Goal: Task Accomplishment & Management: Complete application form

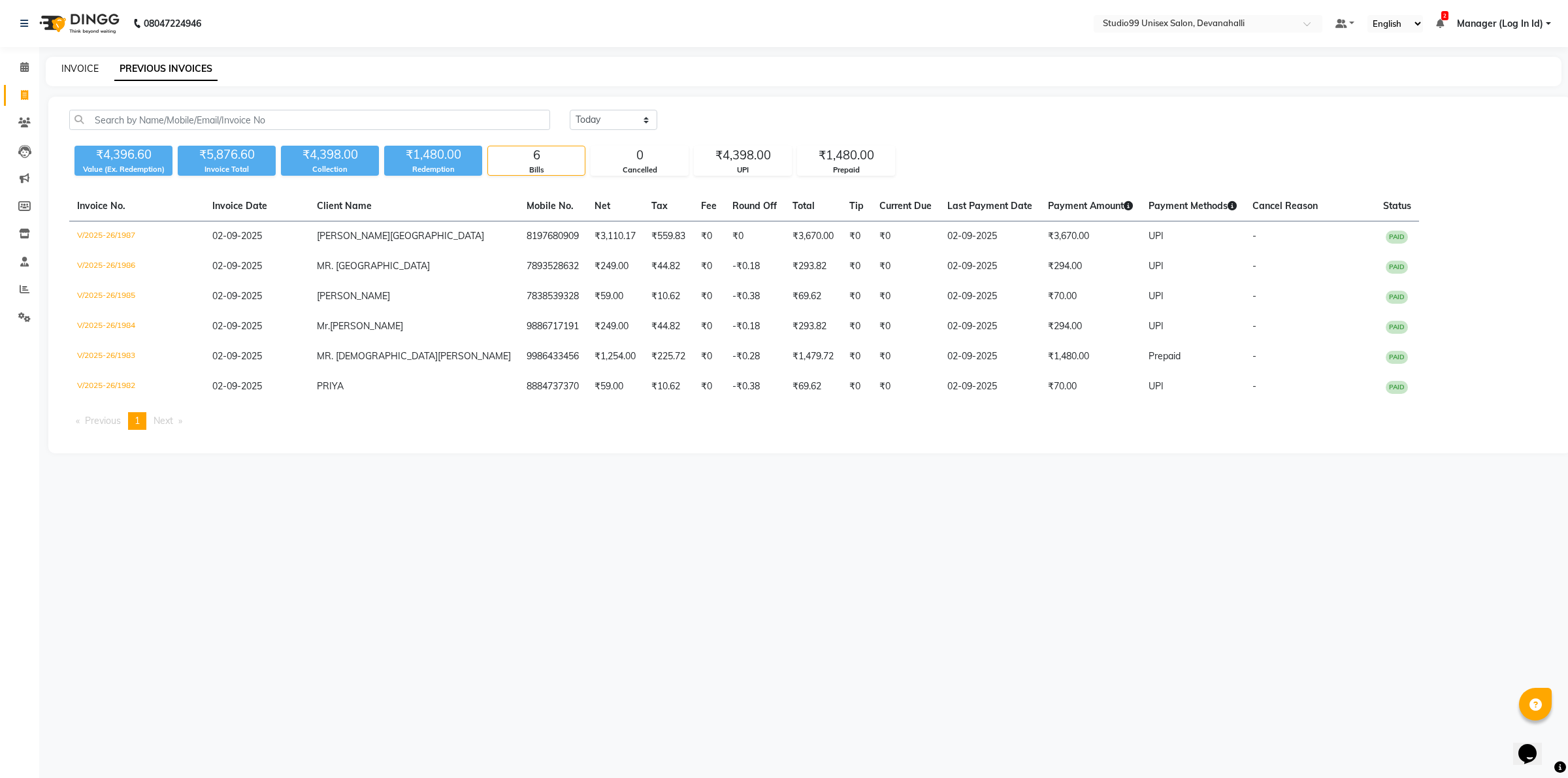
click at [64, 70] on link "INVOICE" at bounding box center [79, 68] width 37 height 12
select select "service"
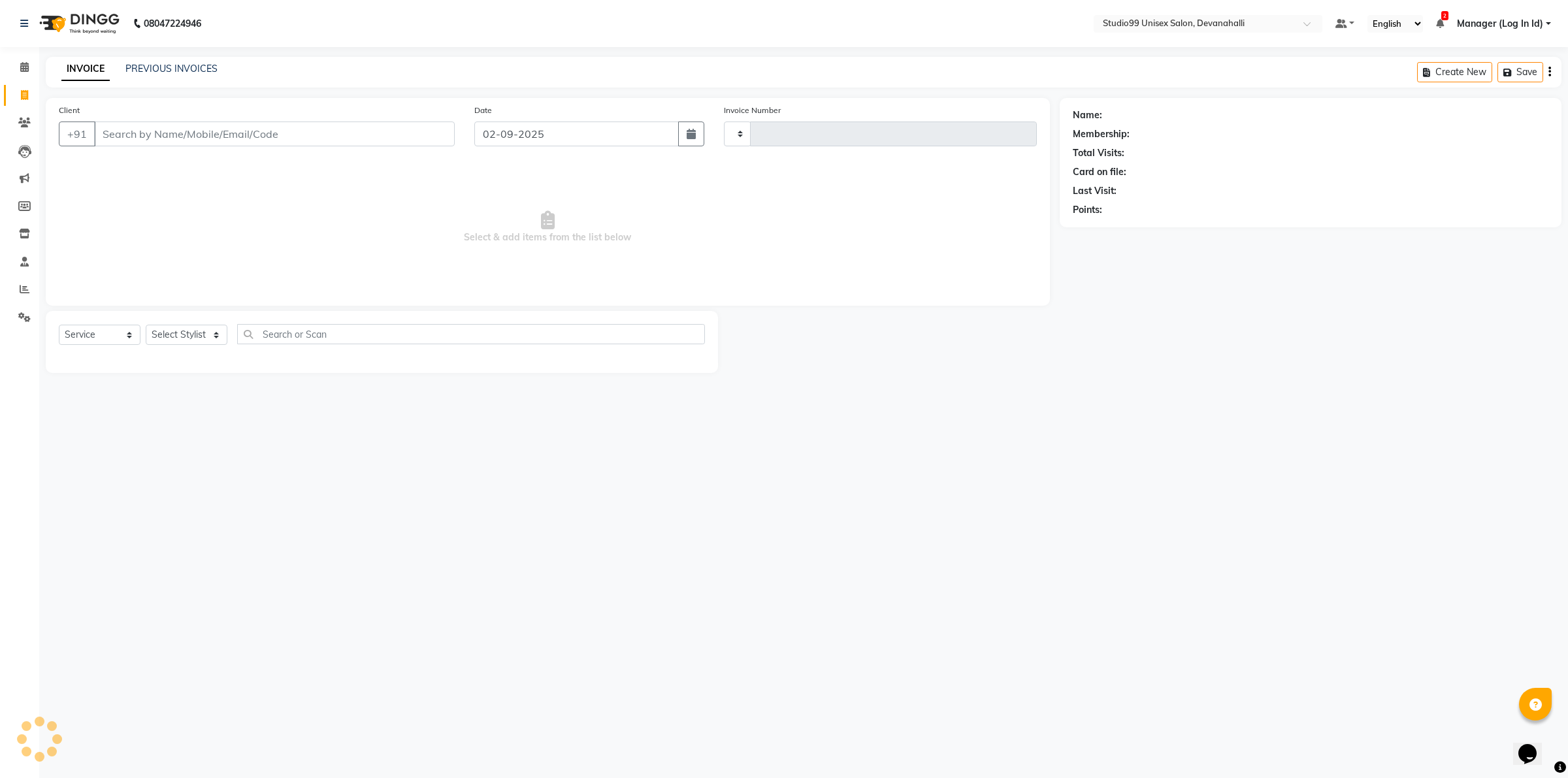
type input "1988"
select select "6467"
click at [165, 138] on input "Client" at bounding box center [274, 134] width 361 height 25
type input "9880060631"
select select "1: Object"
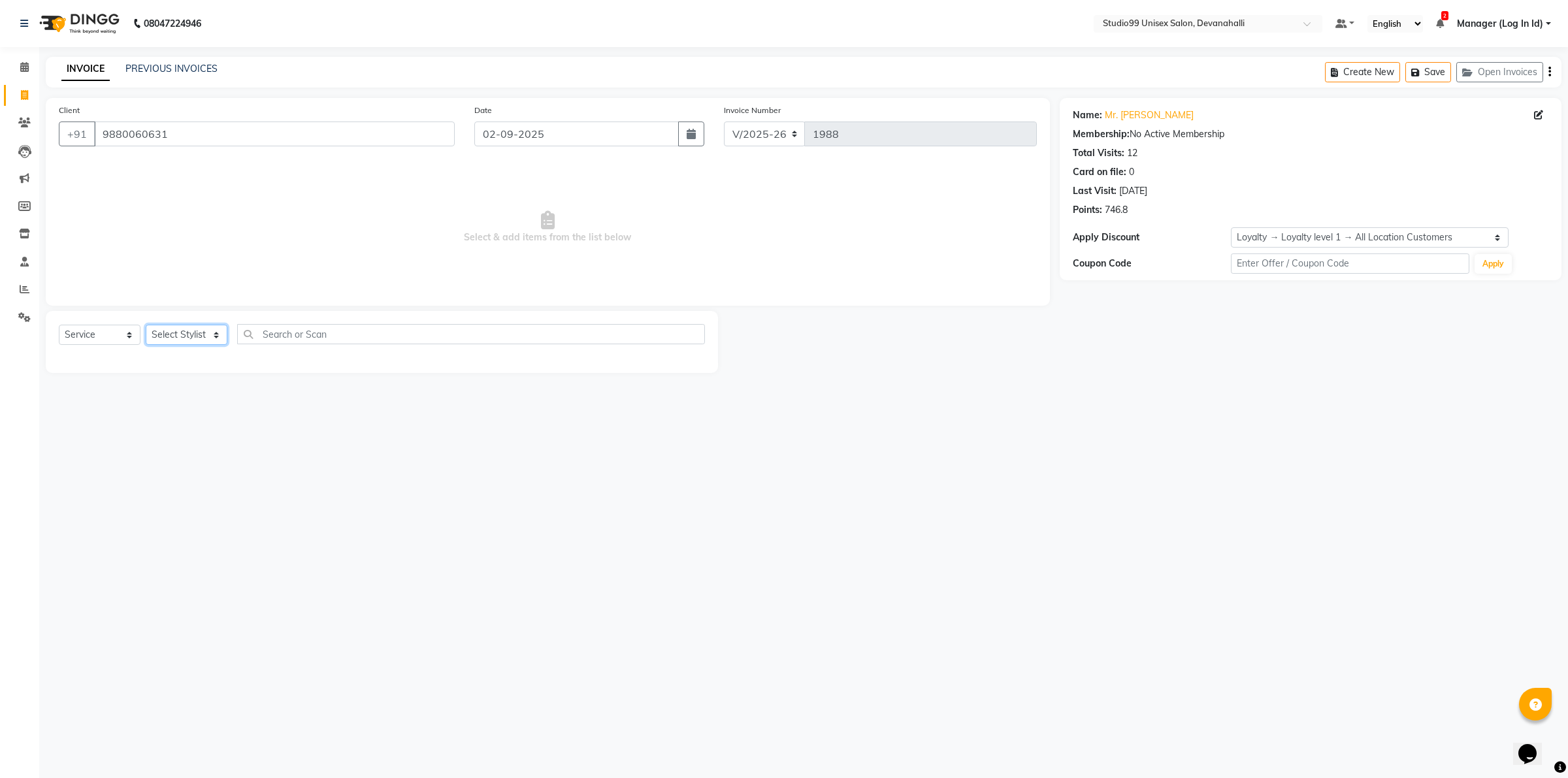
click at [203, 335] on select "Select Stylist AANAYA Manager (Log In Id) Neha [PERSON_NAME] [PERSON_NAME] ROCK…" at bounding box center [186, 335] width 82 height 20
select select "49236"
click at [146, 325] on select "Select Stylist AANAYA Manager (Log In Id) Neha [PERSON_NAME] [PERSON_NAME] ROCK…" at bounding box center [186, 335] width 82 height 20
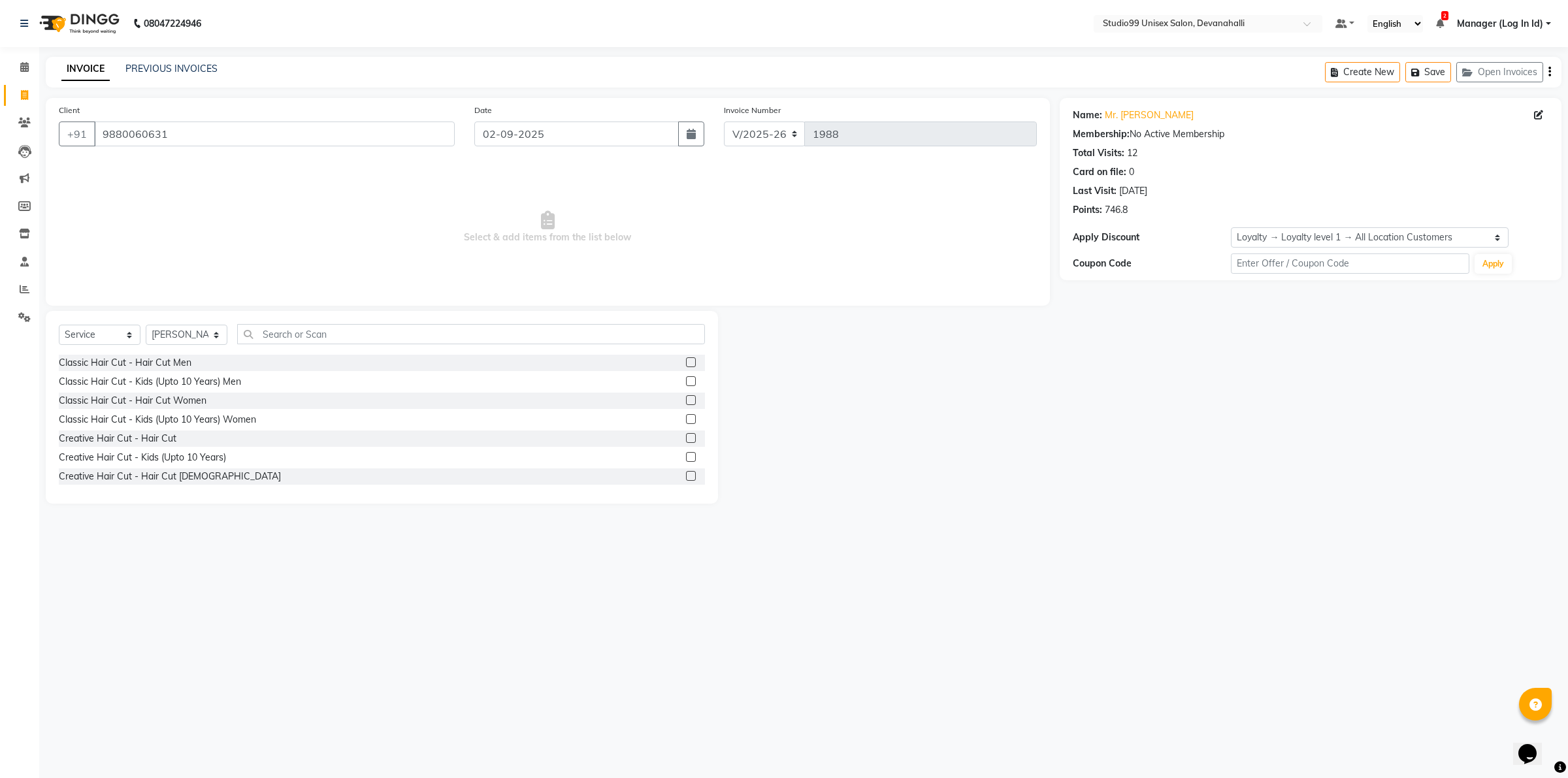
click at [686, 363] on label at bounding box center [691, 362] width 10 height 10
click at [686, 363] on input "checkbox" at bounding box center [690, 363] width 8 height 8
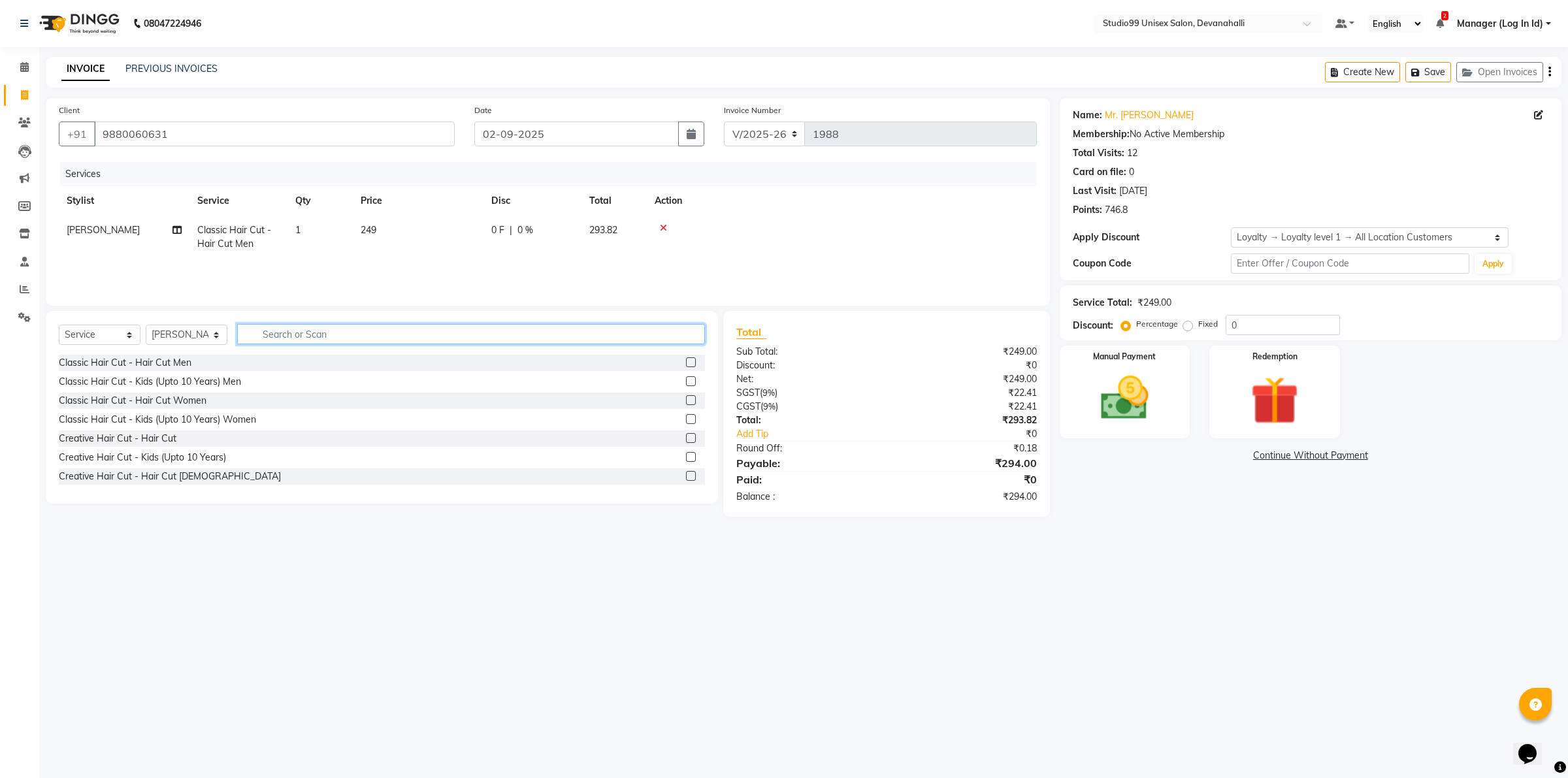
checkbox input "false"
click at [645, 338] on input "text" at bounding box center [470, 334] width 468 height 20
type input "roo"
click at [686, 377] on label at bounding box center [691, 381] width 10 height 10
click at [686, 377] on input "checkbox" at bounding box center [690, 382] width 8 height 8
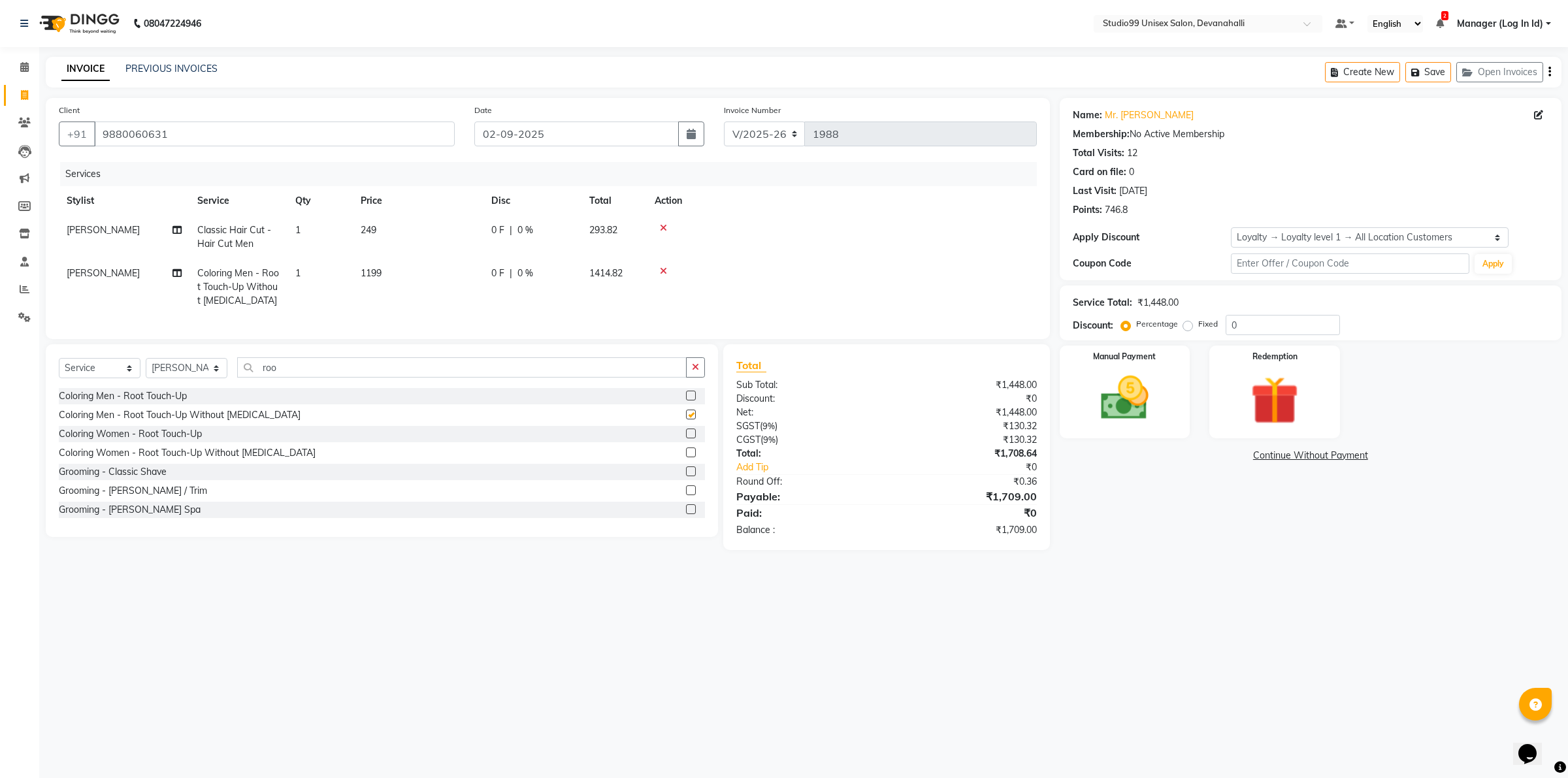
checkbox input "false"
click at [361, 275] on span "1199" at bounding box center [371, 273] width 21 height 12
select select "49236"
click at [438, 262] on input "1199" at bounding box center [480, 263] width 115 height 20
type input "899"
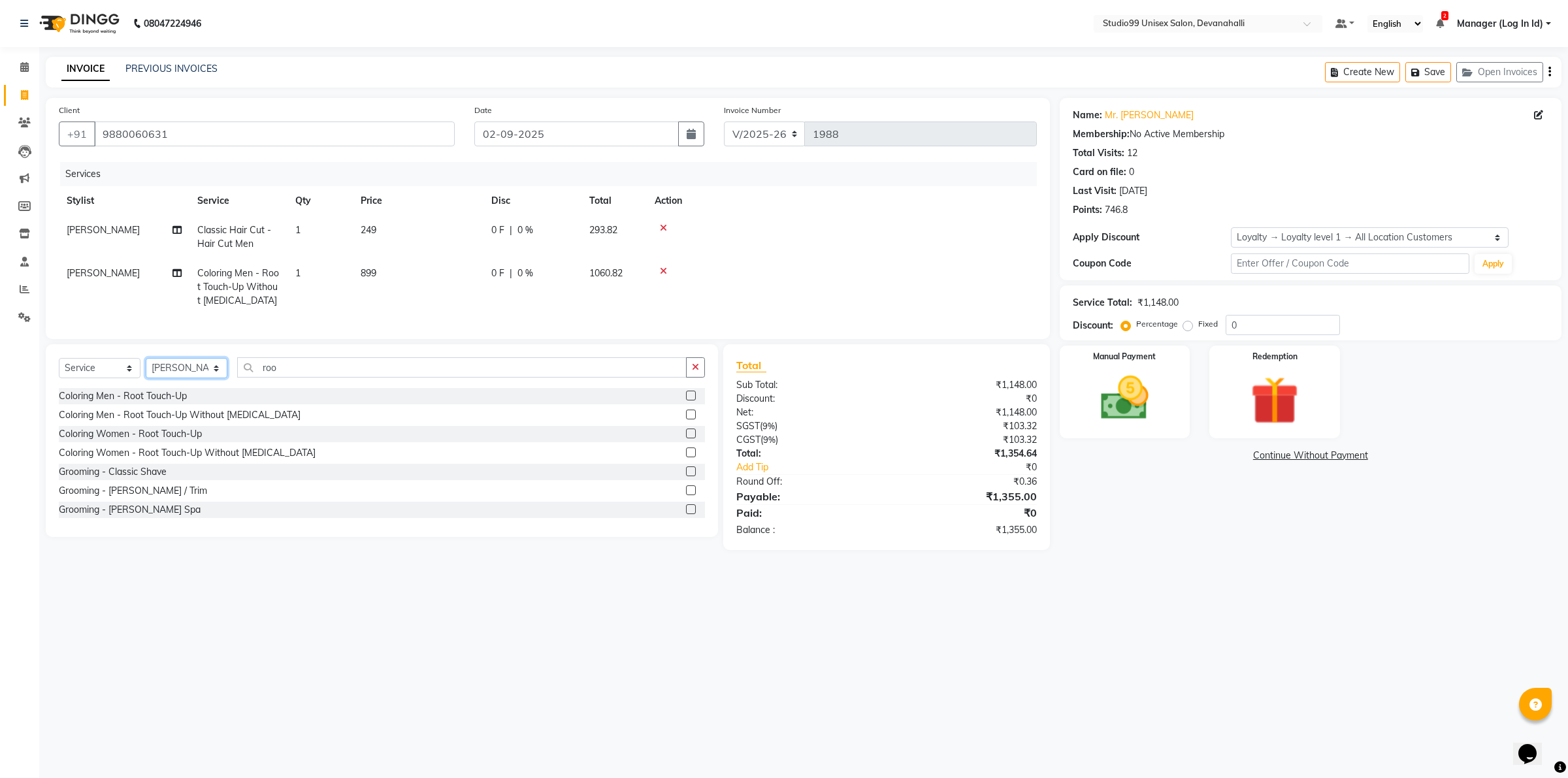
click at [212, 378] on select "Select Stylist AANAYA Manager (Log In Id) Neha [PERSON_NAME] [PERSON_NAME] ROCK…" at bounding box center [186, 368] width 82 height 20
select select "58194"
click at [146, 370] on select "Select Stylist AANAYA Manager (Log In Id) Neha [PERSON_NAME] [PERSON_NAME] ROCK…" at bounding box center [186, 368] width 82 height 20
click at [318, 377] on input "roo" at bounding box center [461, 367] width 449 height 20
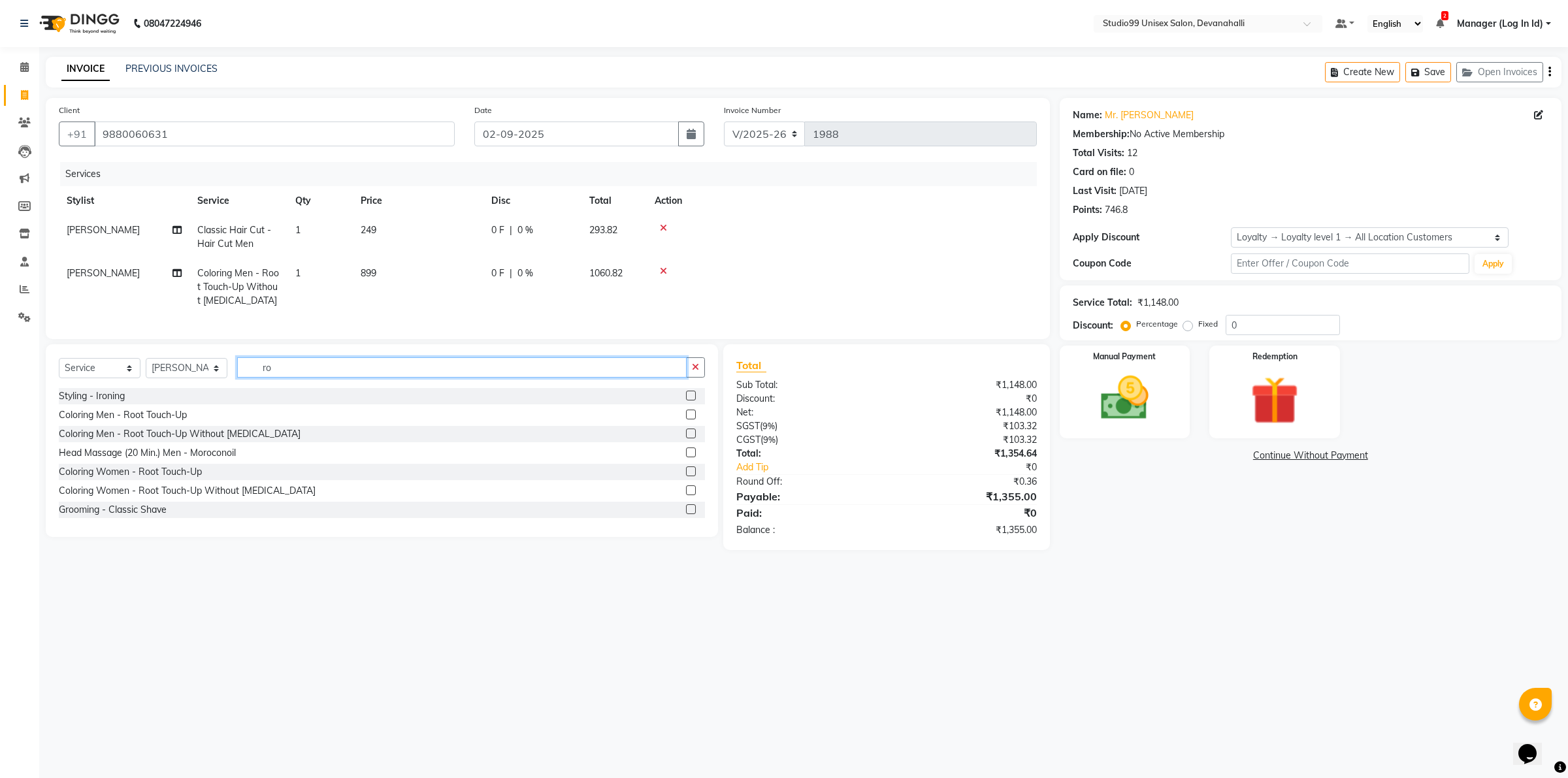
type input "r"
type input "eye"
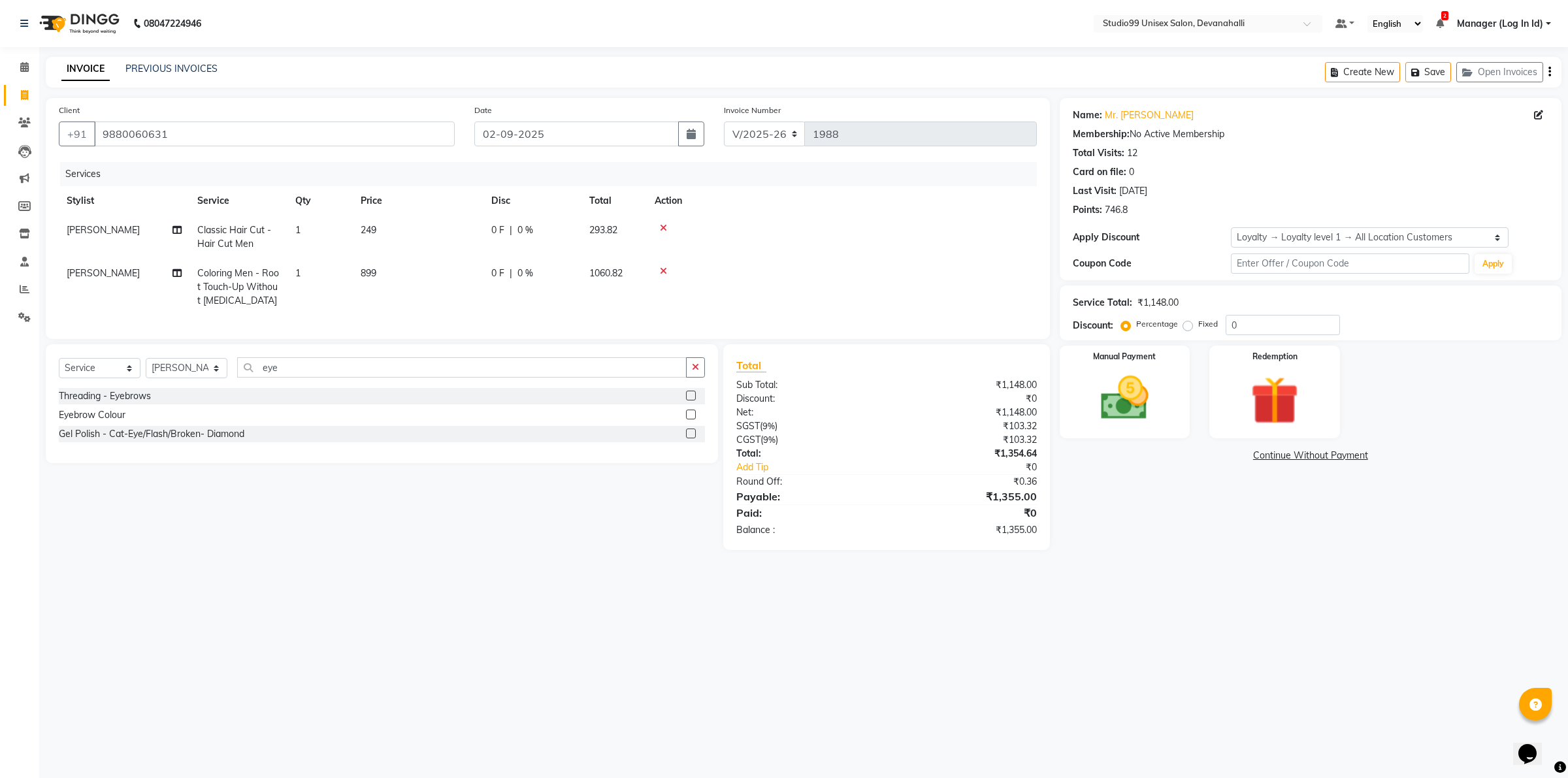
click at [693, 401] on label at bounding box center [691, 396] width 10 height 10
click at [693, 401] on input "checkbox" at bounding box center [690, 396] width 8 height 8
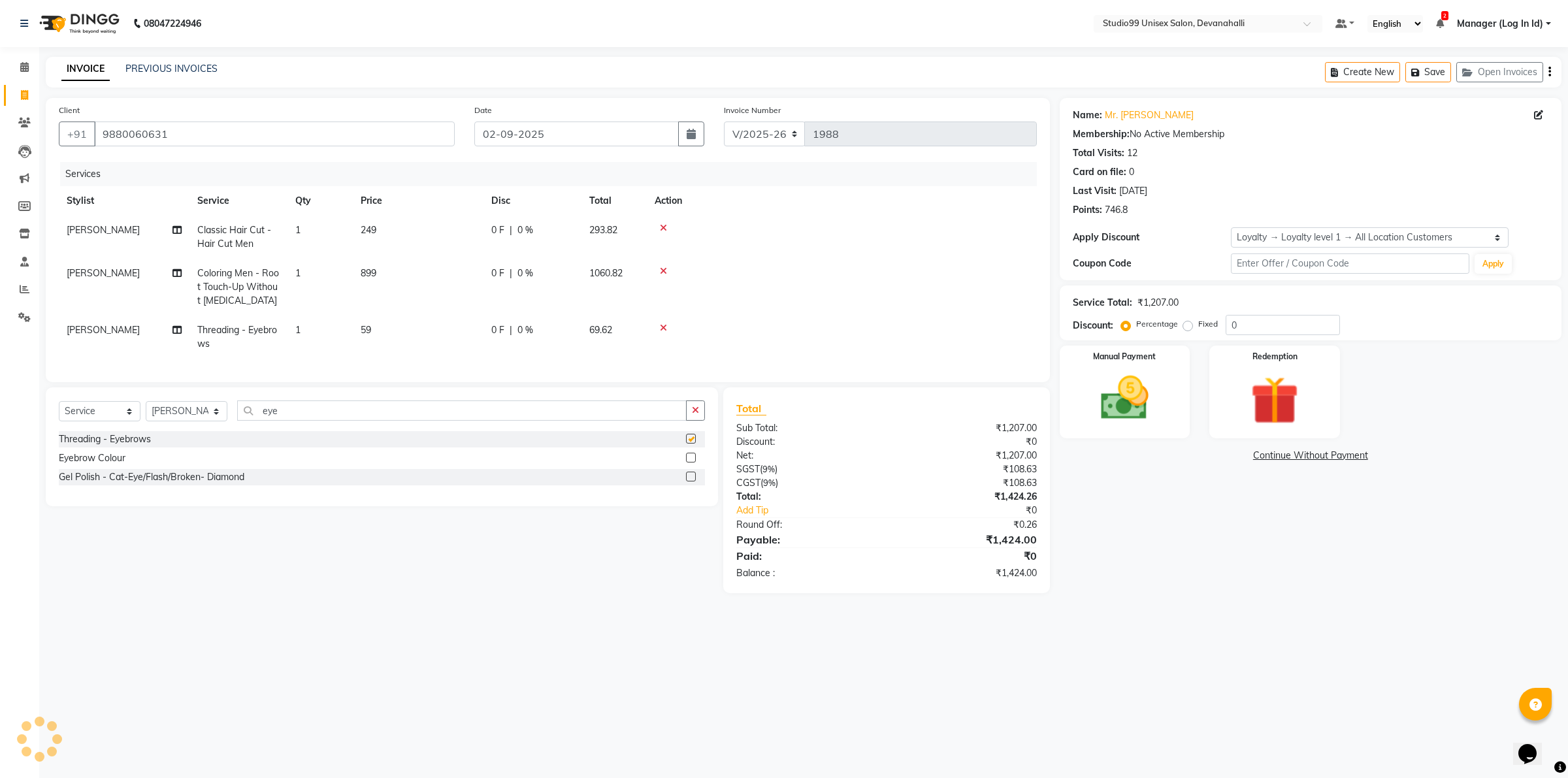
checkbox input "false"
click at [698, 415] on icon "button" at bounding box center [695, 410] width 7 height 9
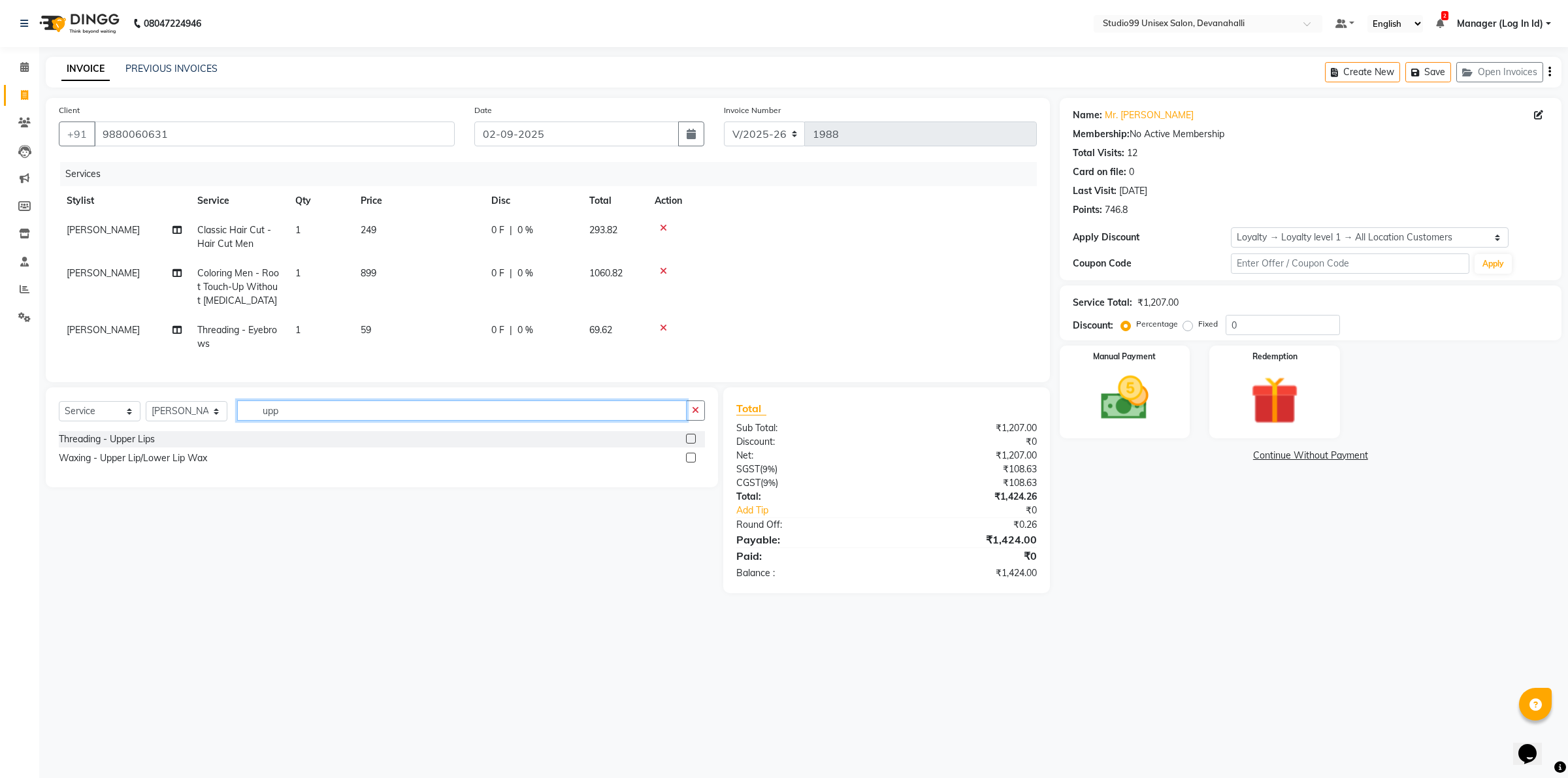
type input "upp"
click at [693, 462] on label at bounding box center [691, 458] width 10 height 10
click at [693, 462] on input "checkbox" at bounding box center [690, 458] width 8 height 8
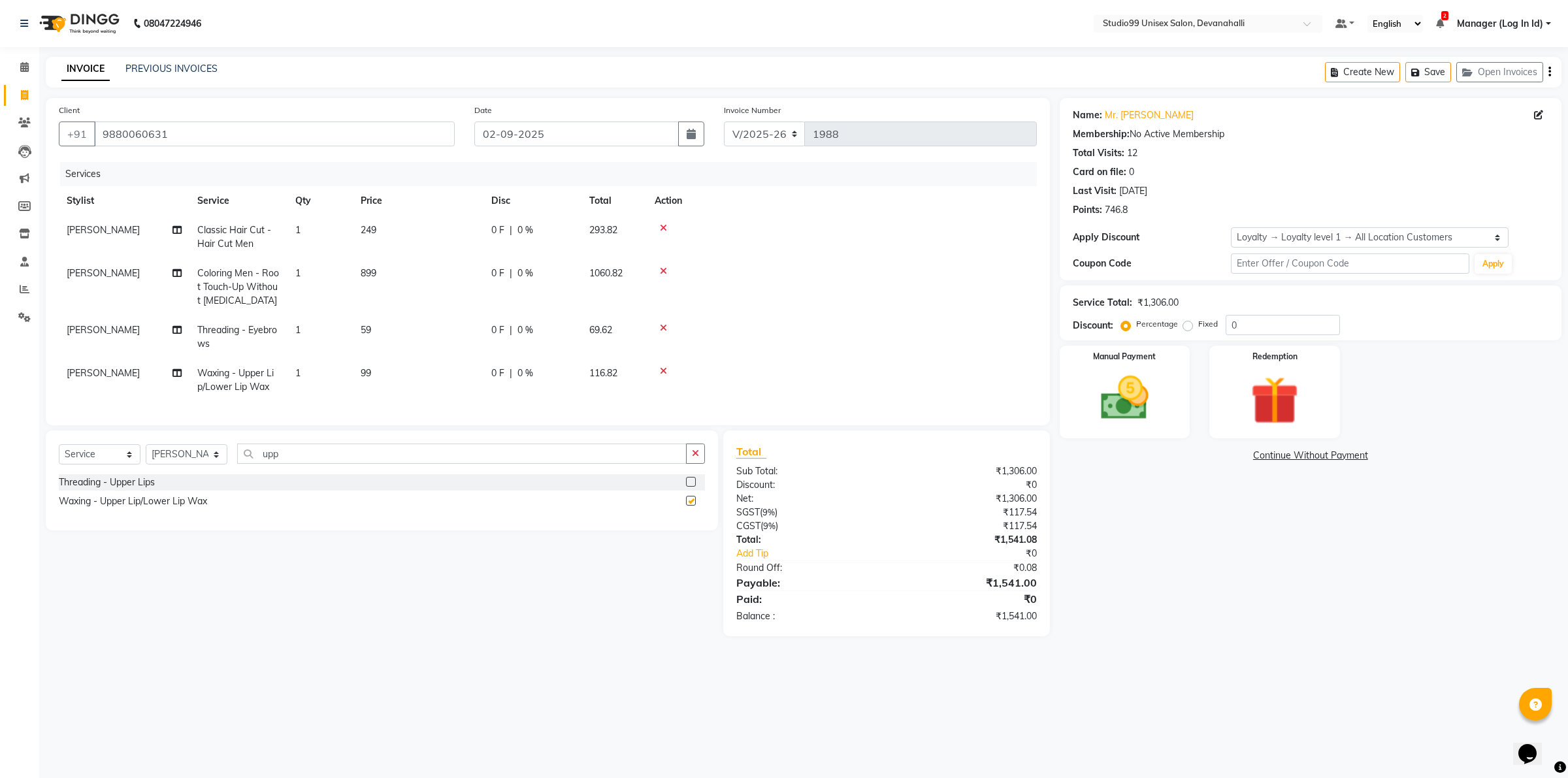
checkbox input "false"
click at [1173, 429] on div "Manual Payment" at bounding box center [1124, 391] width 136 height 96
click at [1227, 456] on span "UPI" at bounding box center [1230, 455] width 20 height 15
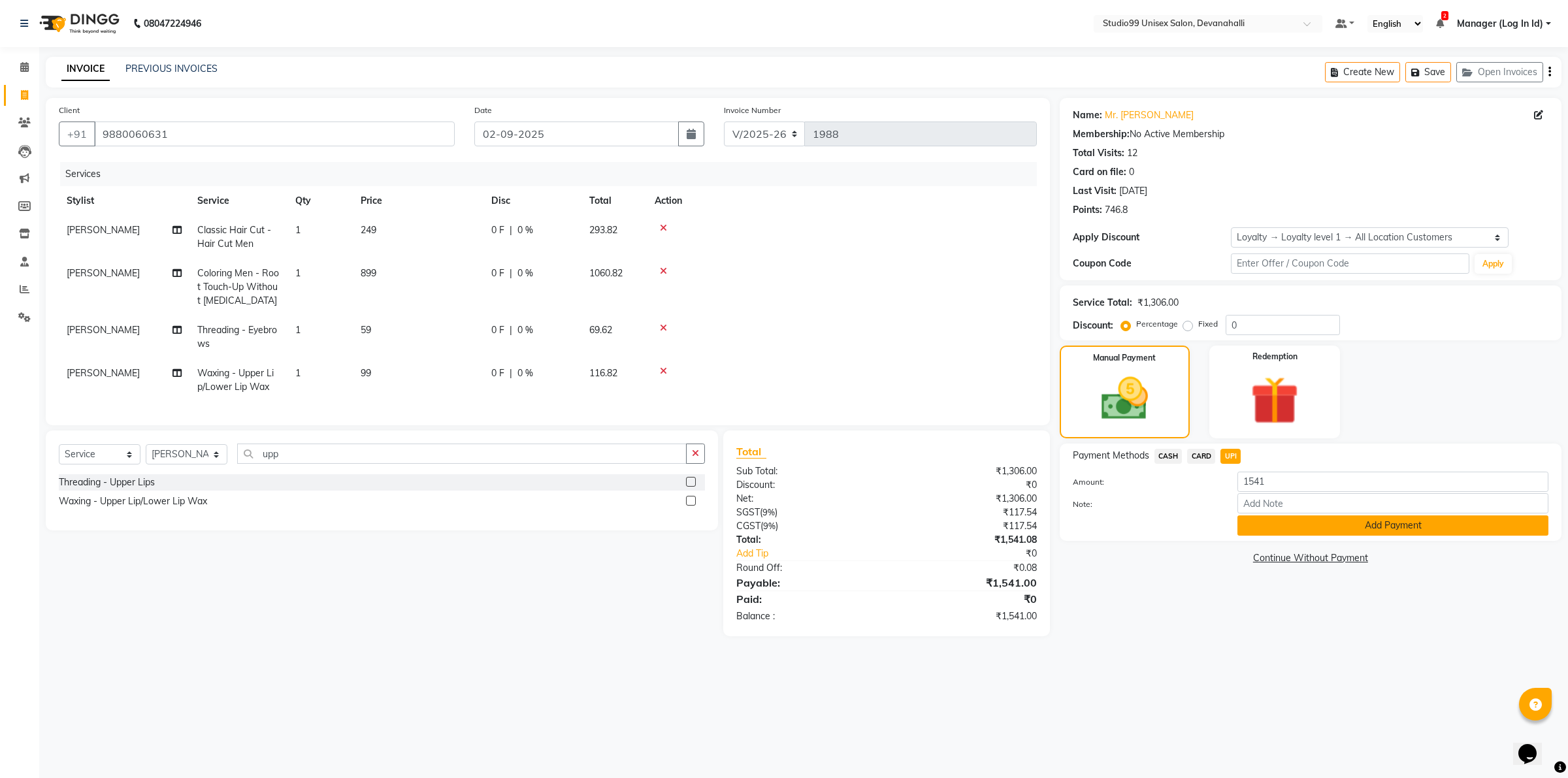
click at [1266, 528] on button "Add Payment" at bounding box center [1393, 525] width 311 height 20
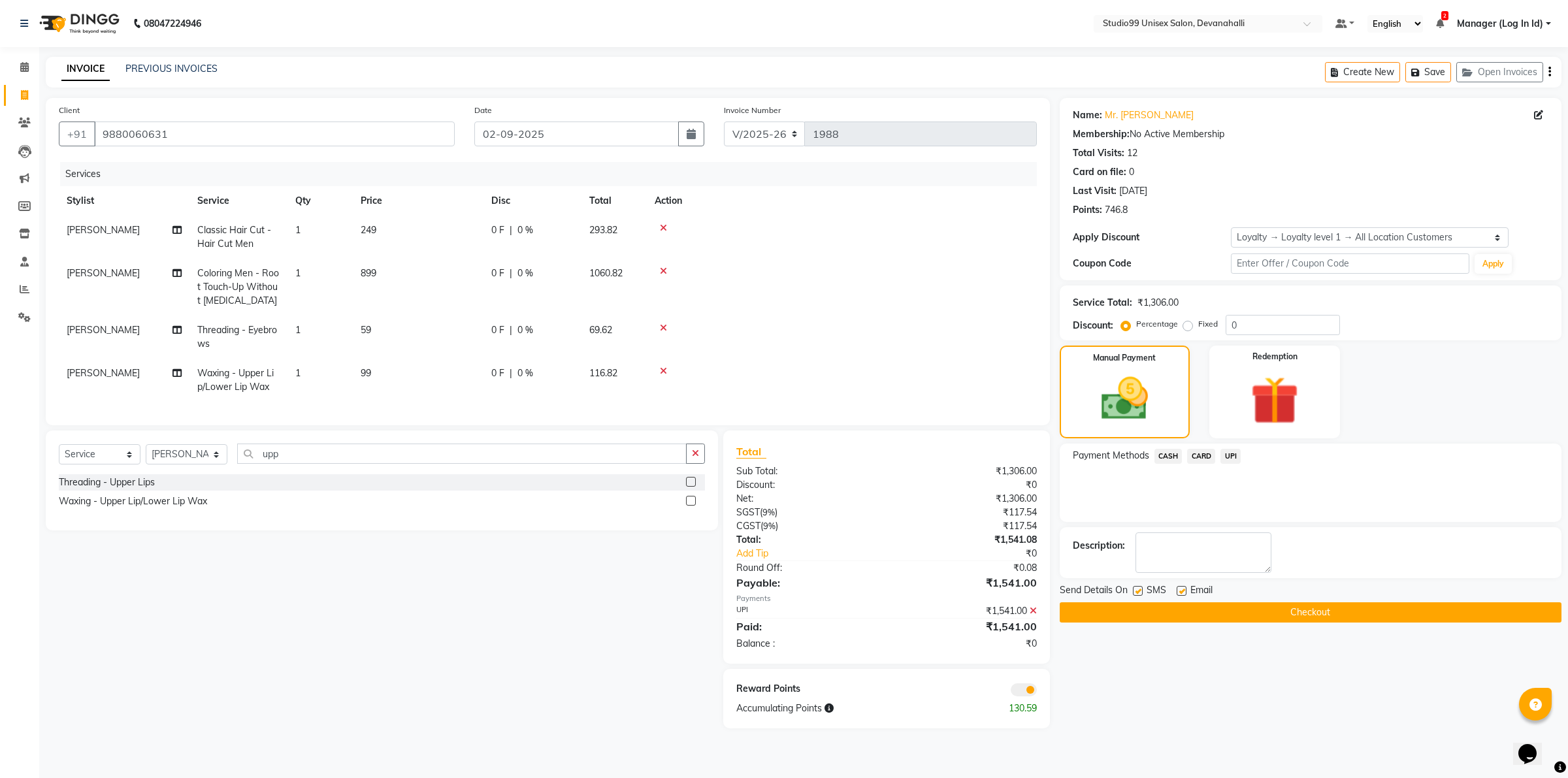
click at [1204, 609] on button "Checkout" at bounding box center [1311, 612] width 502 height 20
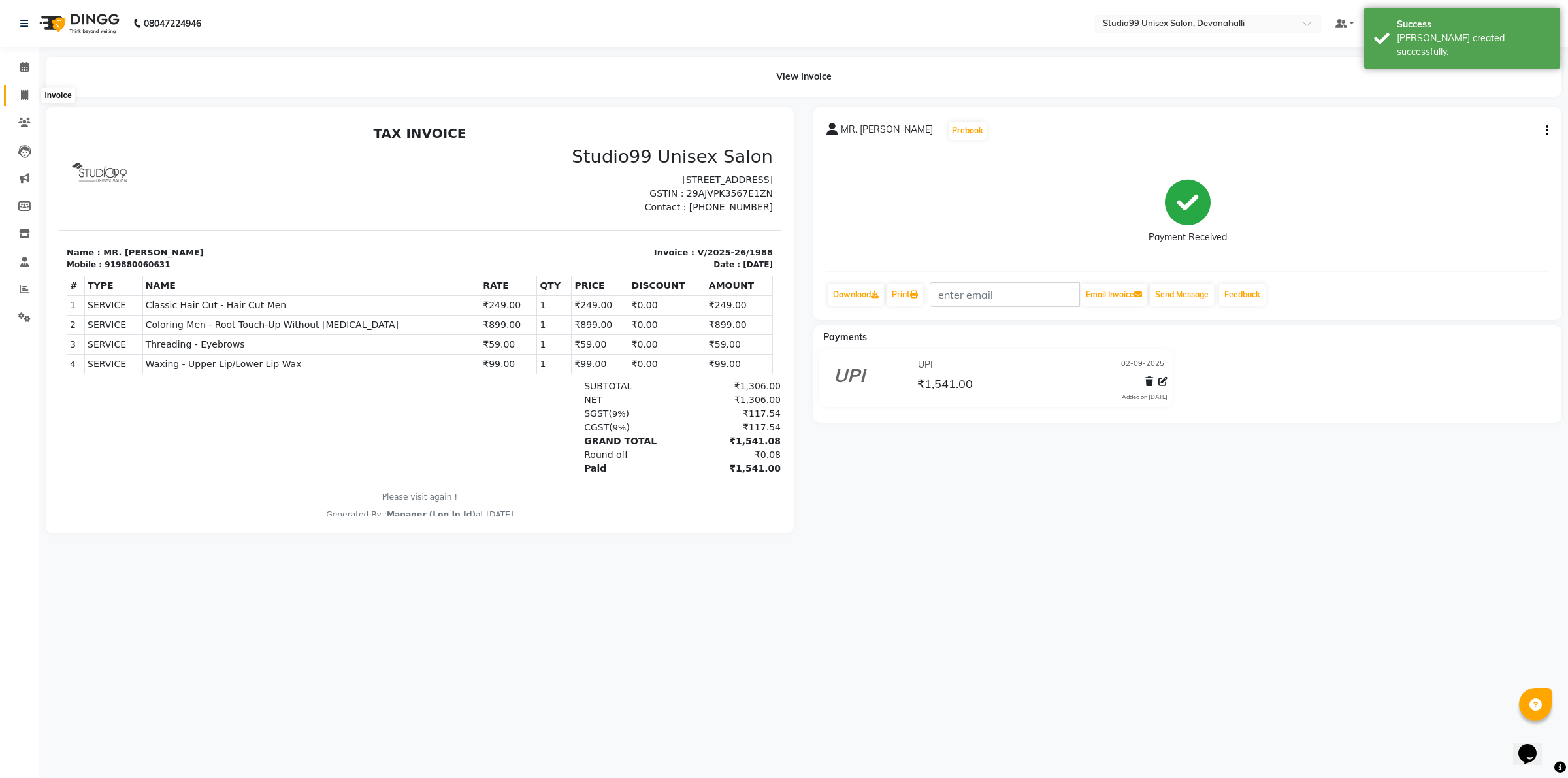
click at [22, 96] on icon at bounding box center [25, 95] width 7 height 10
select select "service"
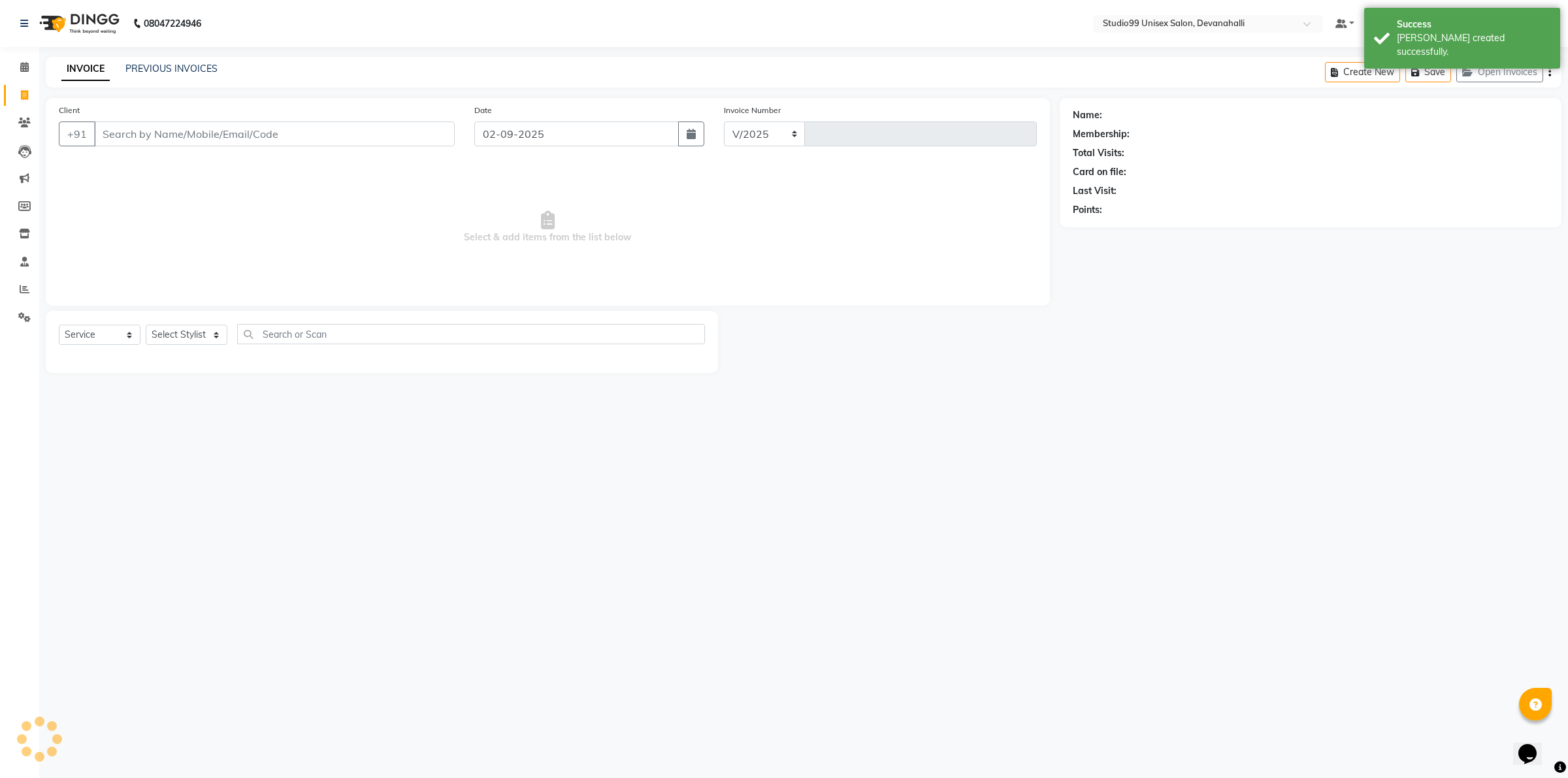
select select "6467"
type input "1989"
click at [148, 133] on input "Client" at bounding box center [274, 134] width 361 height 25
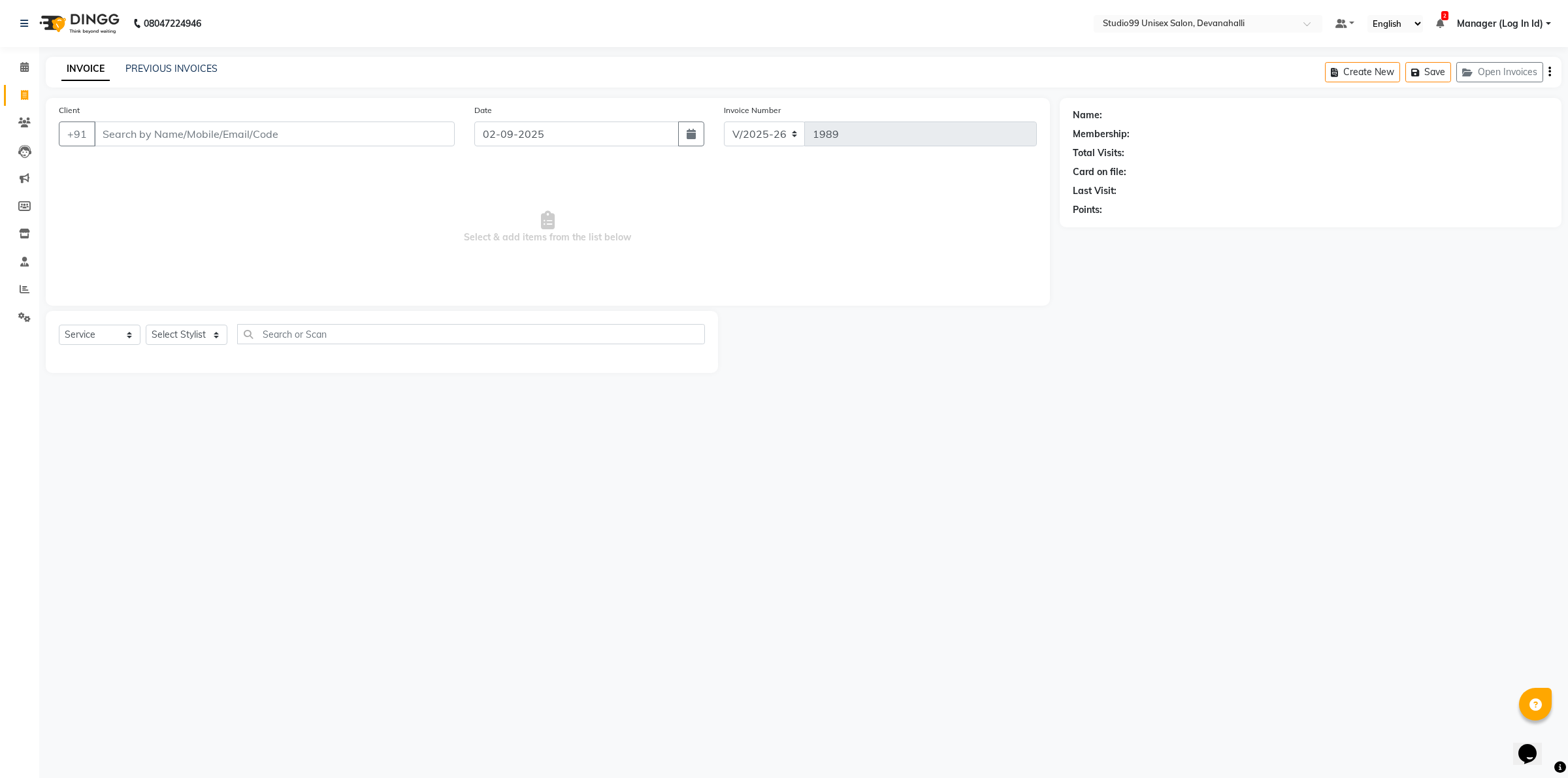
click at [200, 117] on div "Client +91" at bounding box center [257, 130] width 416 height 53
click at [200, 122] on input "Client" at bounding box center [274, 134] width 361 height 25
paste input "9163297397"
type input "9163297397"
select select "1: Object"
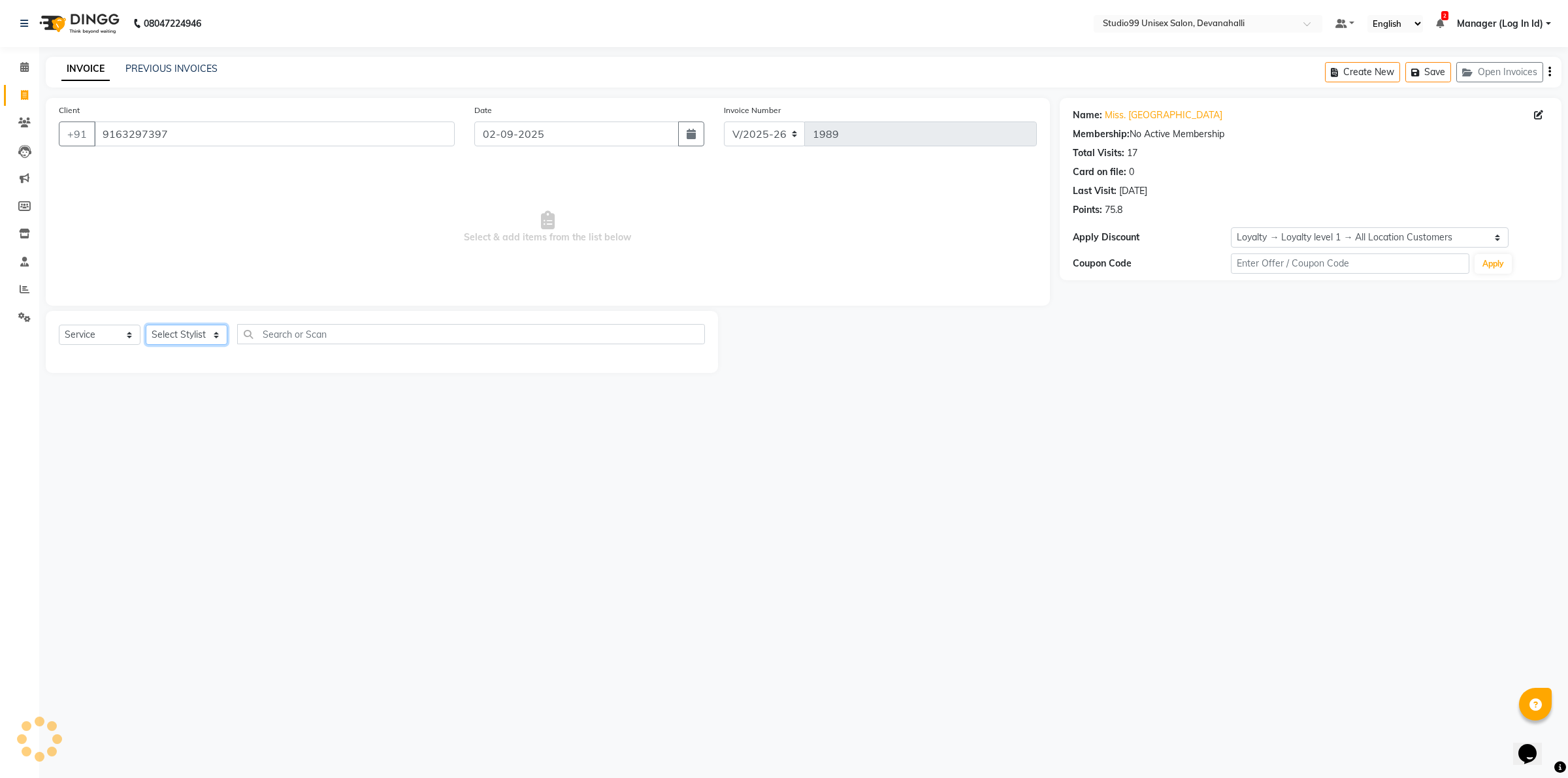
click at [216, 338] on select "Select Stylist AANAYA Manager (Log In Id) Neha [PERSON_NAME] [PERSON_NAME] ROCK…" at bounding box center [186, 335] width 82 height 20
select select "58194"
click at [146, 325] on select "Select Stylist AANAYA Manager (Log In Id) Neha [PERSON_NAME] [PERSON_NAME] ROCK…" at bounding box center [186, 335] width 82 height 20
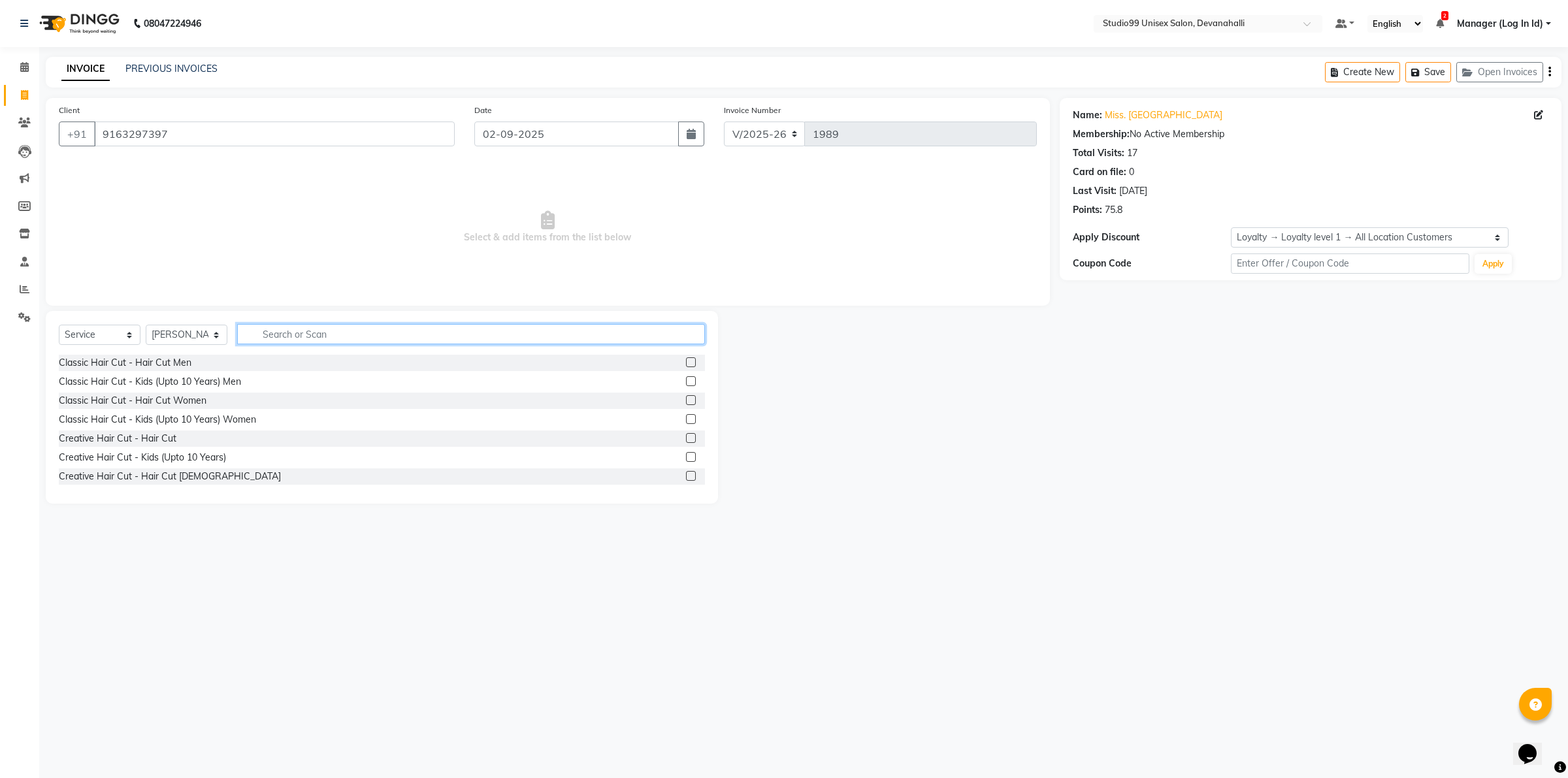
click at [338, 337] on input "text" at bounding box center [470, 334] width 468 height 20
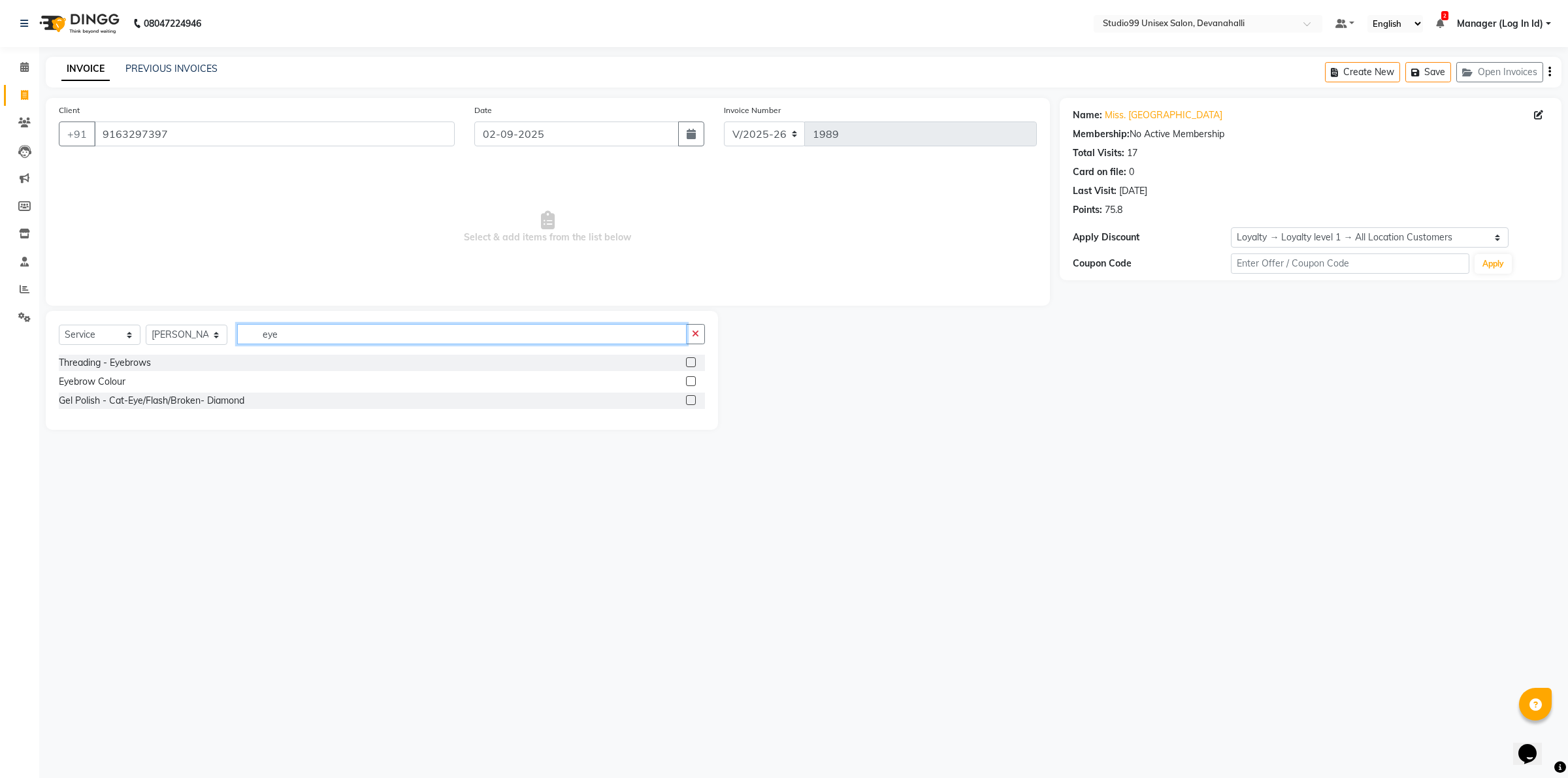
type input "eye"
click at [693, 363] on label at bounding box center [691, 362] width 10 height 10
click at [693, 363] on input "checkbox" at bounding box center [690, 363] width 8 height 8
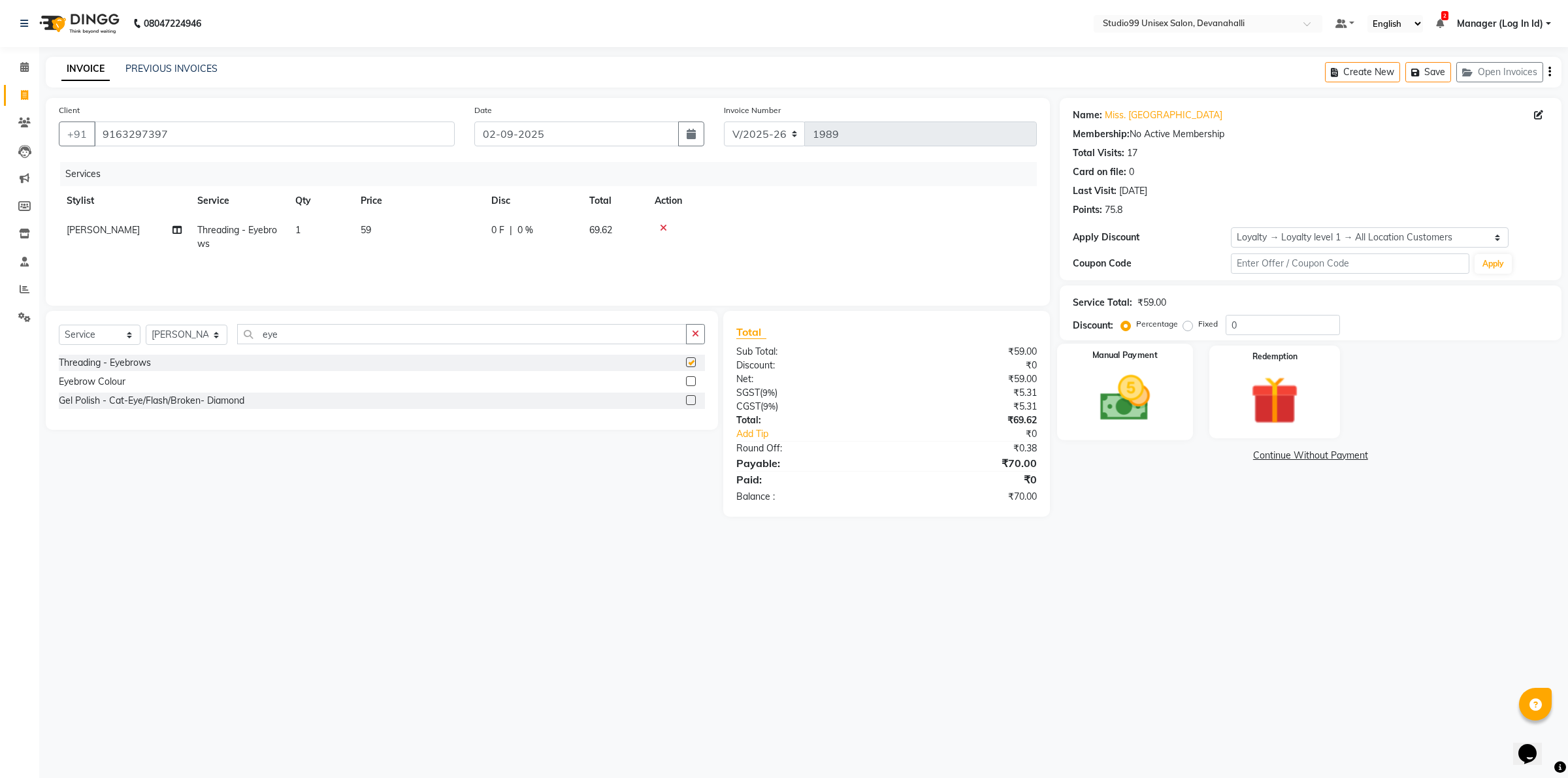
checkbox input "false"
click at [1074, 373] on div "Manual Payment" at bounding box center [1124, 391] width 136 height 96
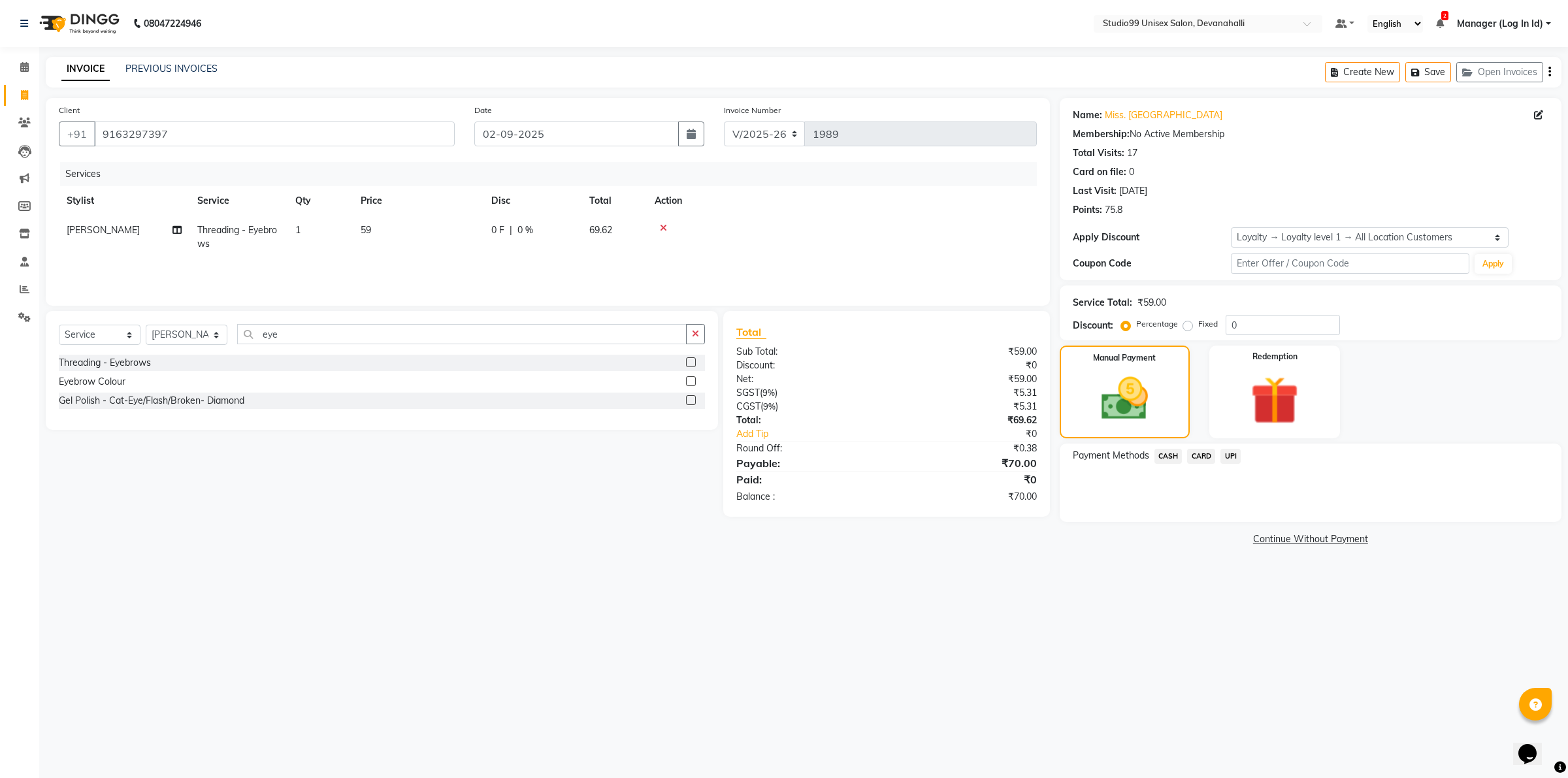
click at [1233, 458] on span "UPI" at bounding box center [1230, 455] width 20 height 15
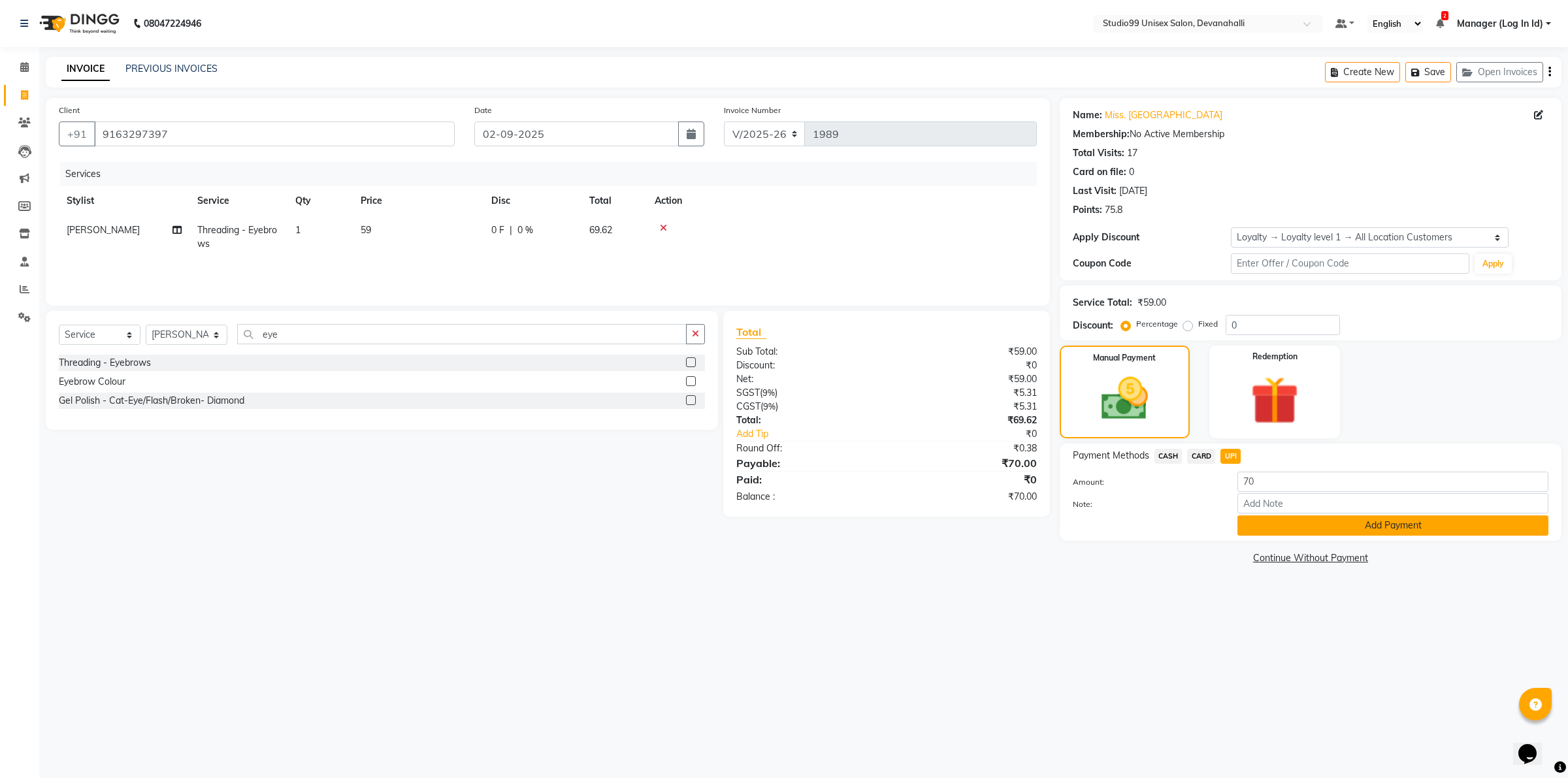
click at [1262, 522] on button "Add Payment" at bounding box center [1393, 525] width 311 height 20
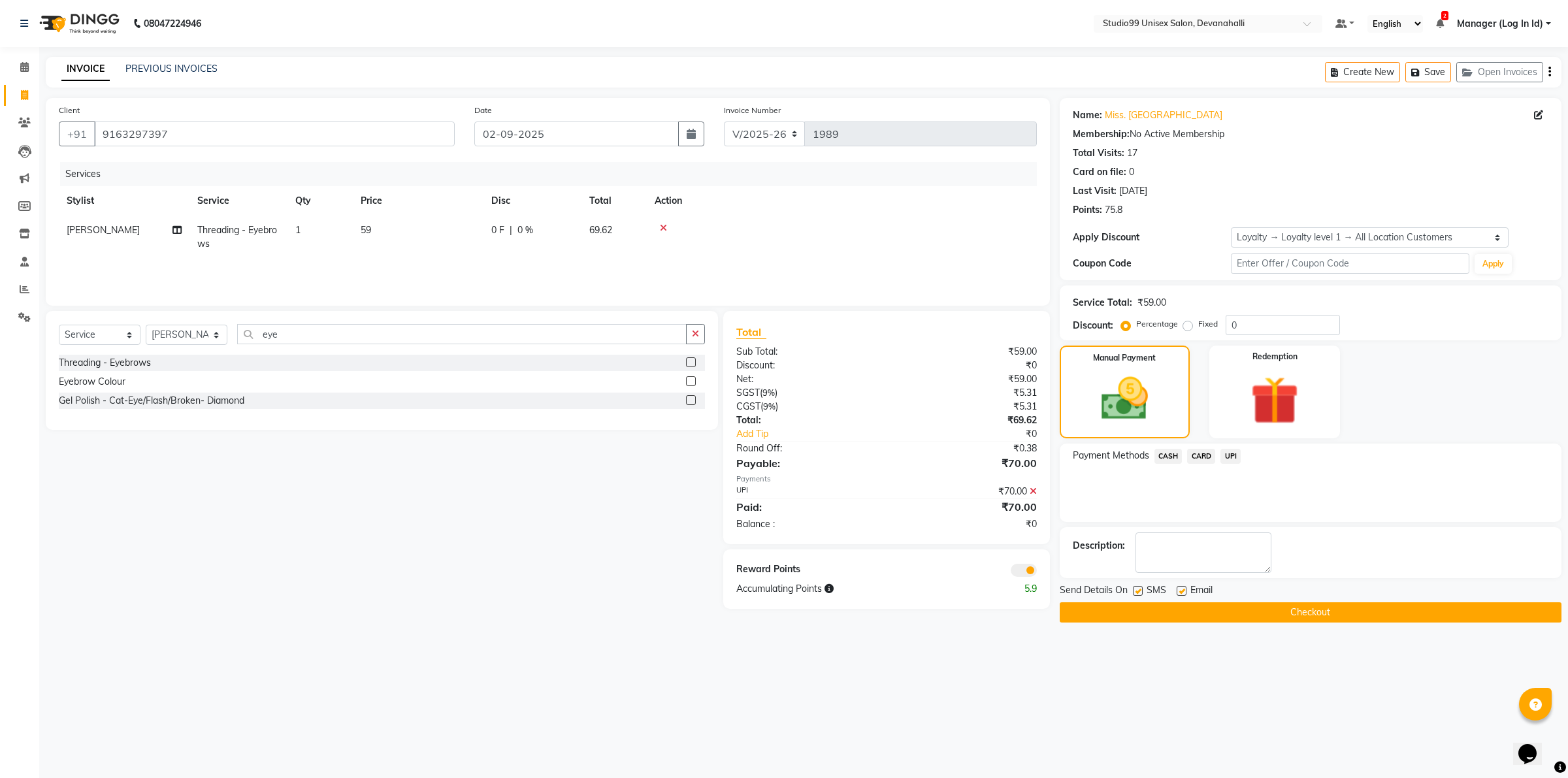
click at [1247, 609] on button "Checkout" at bounding box center [1311, 612] width 502 height 20
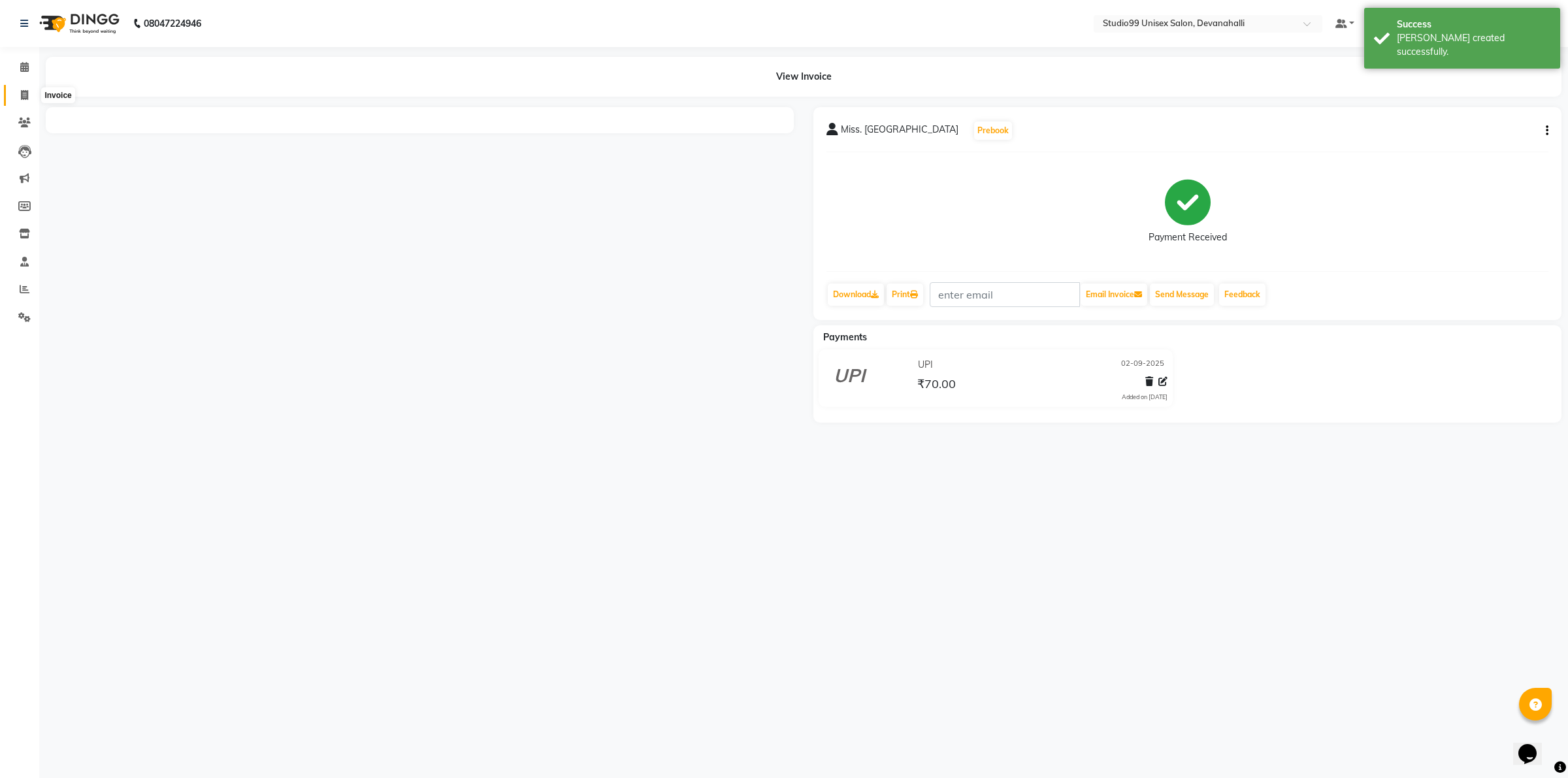
click at [27, 92] on icon at bounding box center [25, 95] width 7 height 10
select select "service"
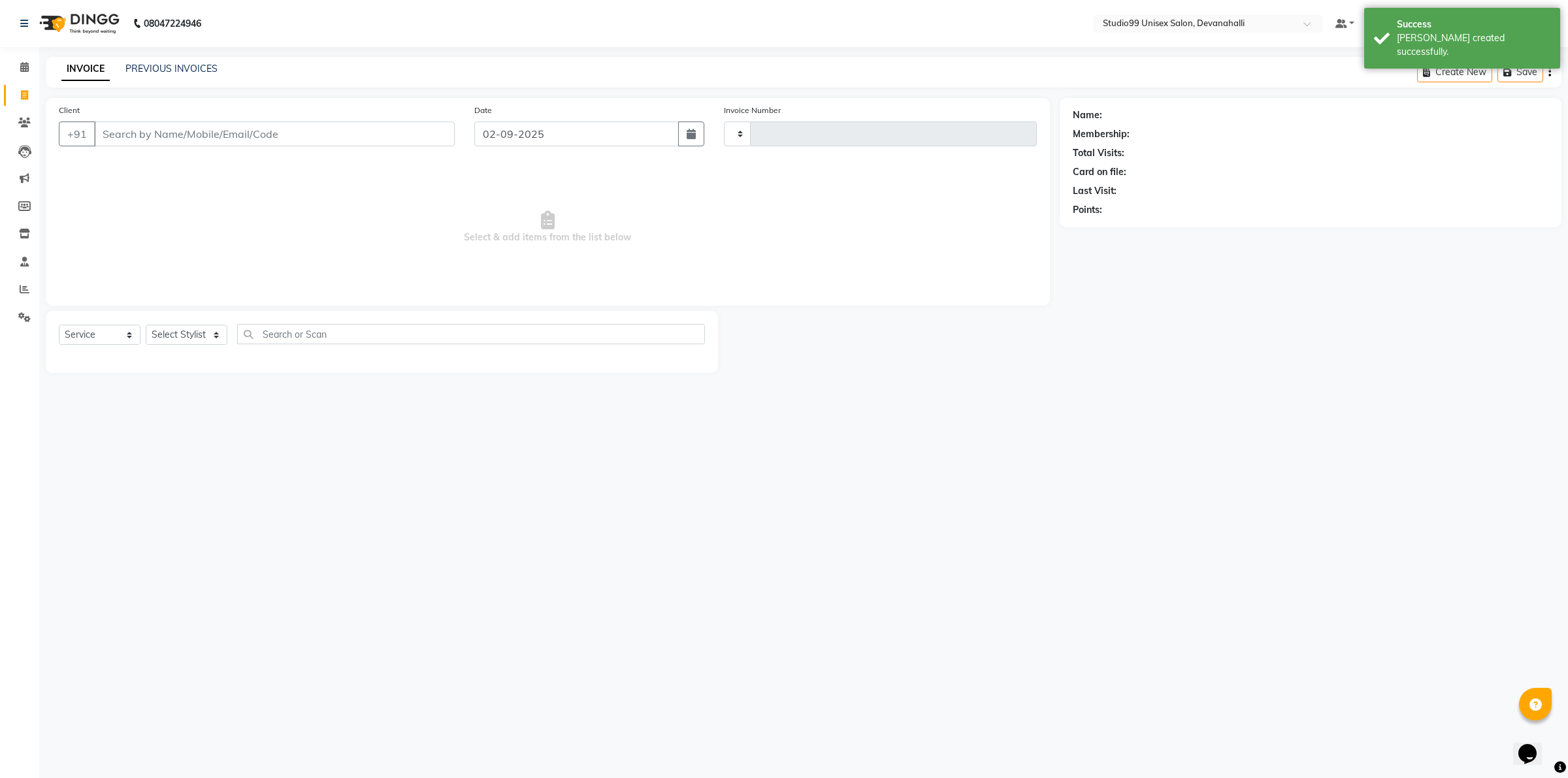
type input "1990"
select select "6467"
drag, startPoint x: 27, startPoint y: 92, endPoint x: 148, endPoint y: 136, distance: 128.8
click at [148, 136] on input "Client" at bounding box center [274, 134] width 361 height 25
click at [121, 137] on input "Client" at bounding box center [274, 134] width 361 height 25
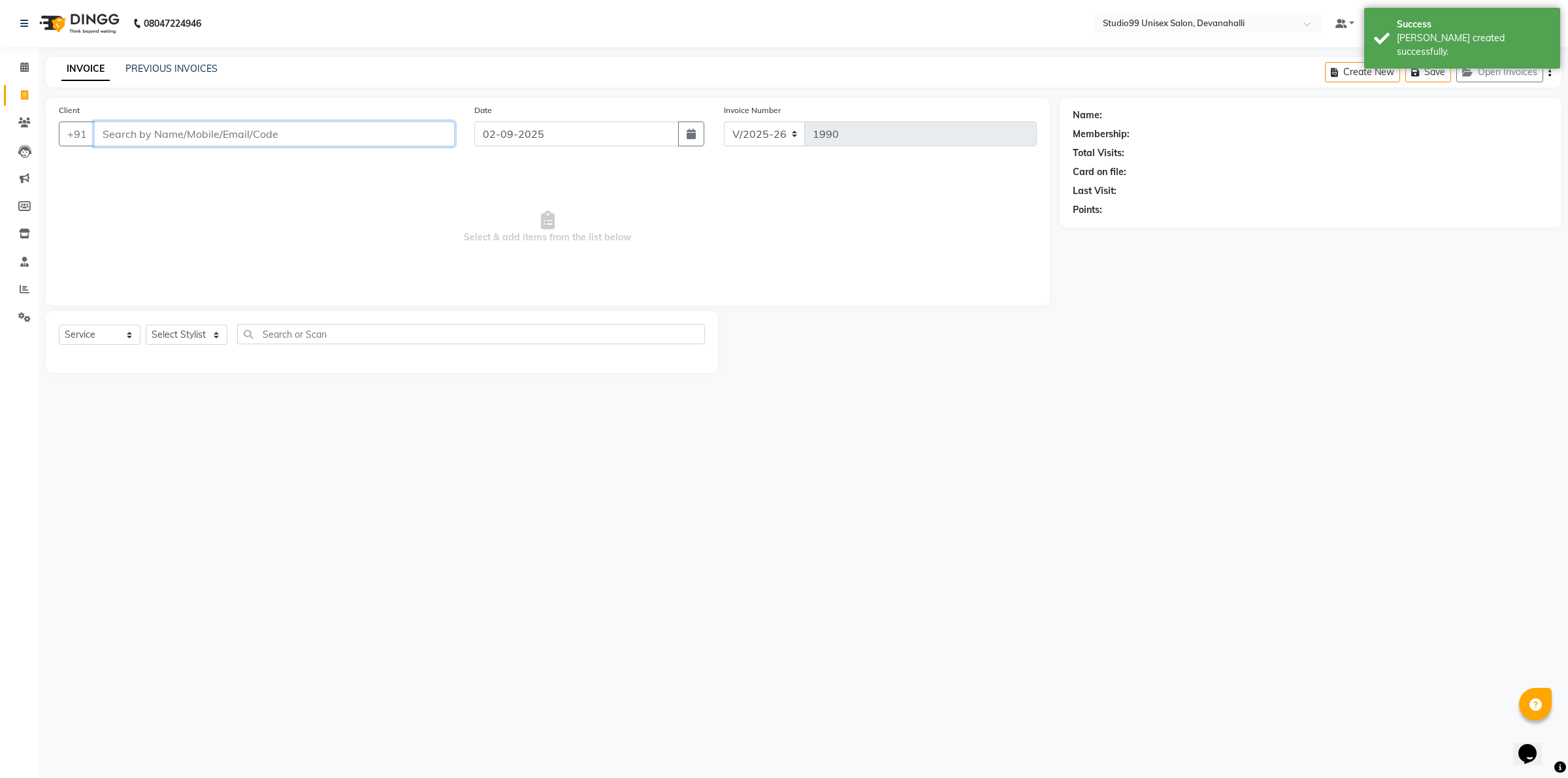
paste input "9604054753"
type input "9604054753"
select select "1: Object"
click at [176, 336] on select "Select Stylist AANAYA Manager (Log In Id) Neha [PERSON_NAME] [PERSON_NAME] ROCK…" at bounding box center [186, 335] width 82 height 20
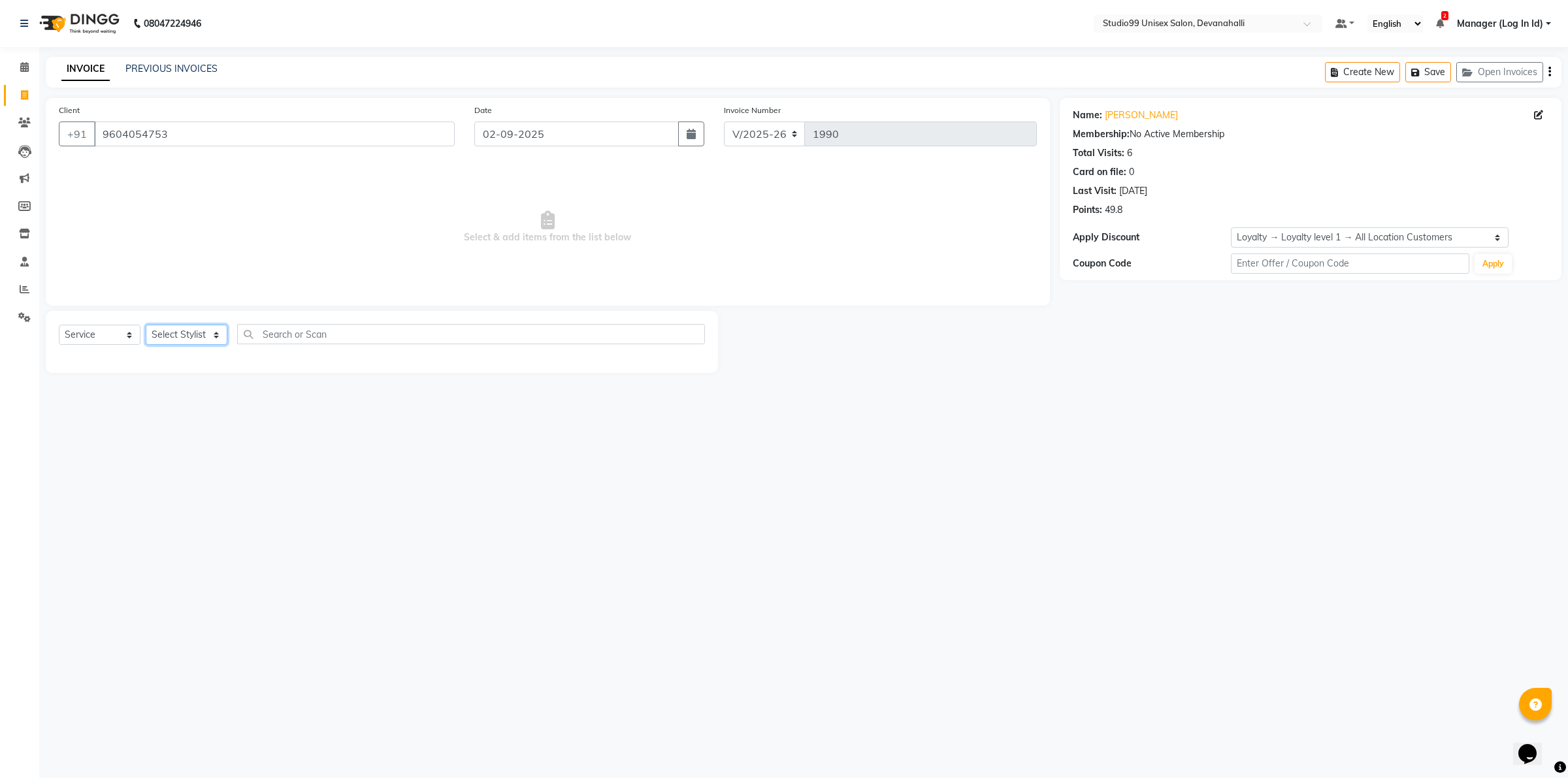
select select "49236"
click at [146, 325] on select "Select Stylist AANAYA Manager (Log In Id) Neha [PERSON_NAME] [PERSON_NAME] ROCK…" at bounding box center [186, 335] width 82 height 20
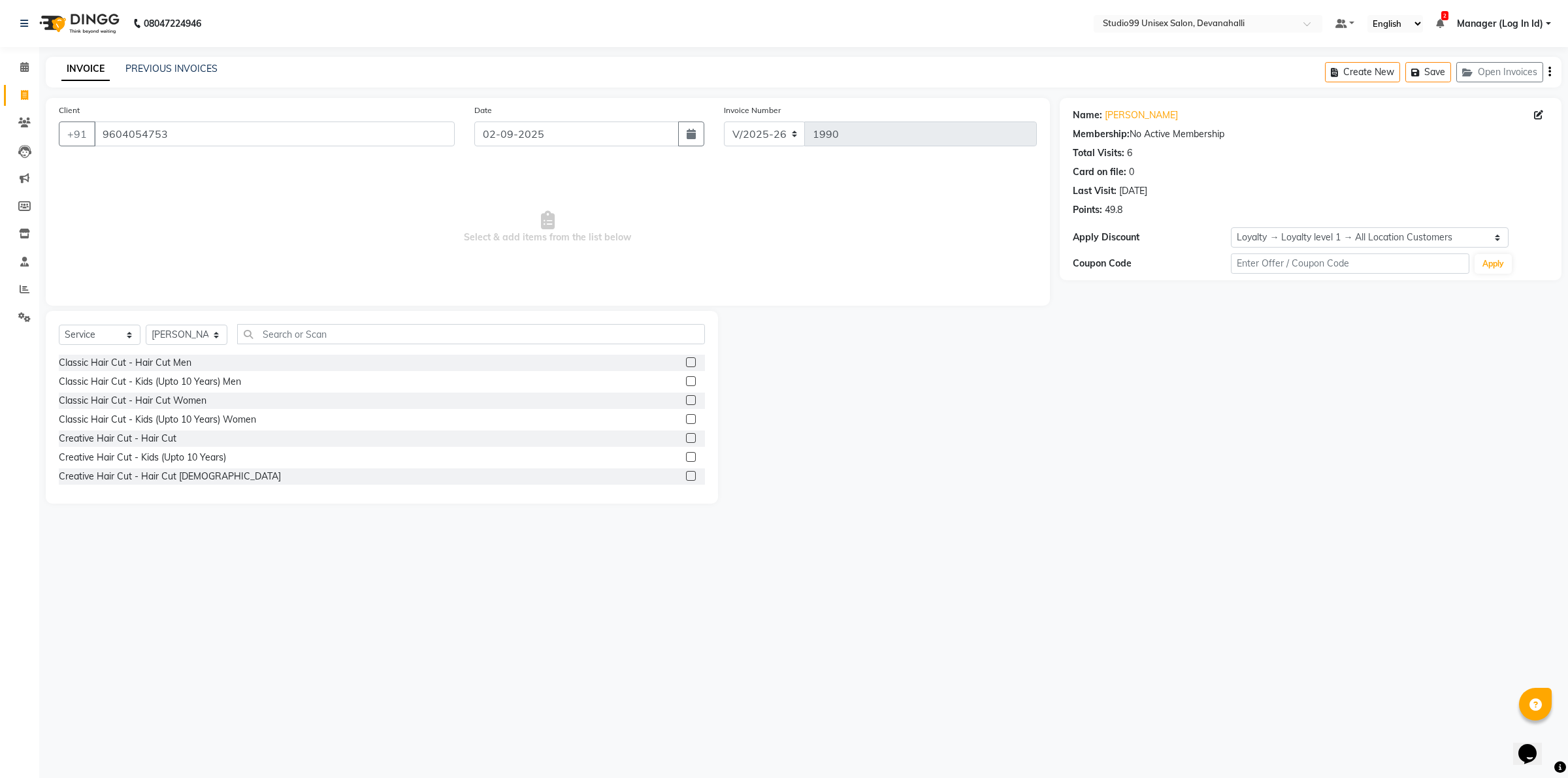
click at [686, 365] on label at bounding box center [691, 362] width 10 height 10
click at [686, 365] on input "checkbox" at bounding box center [690, 363] width 8 height 8
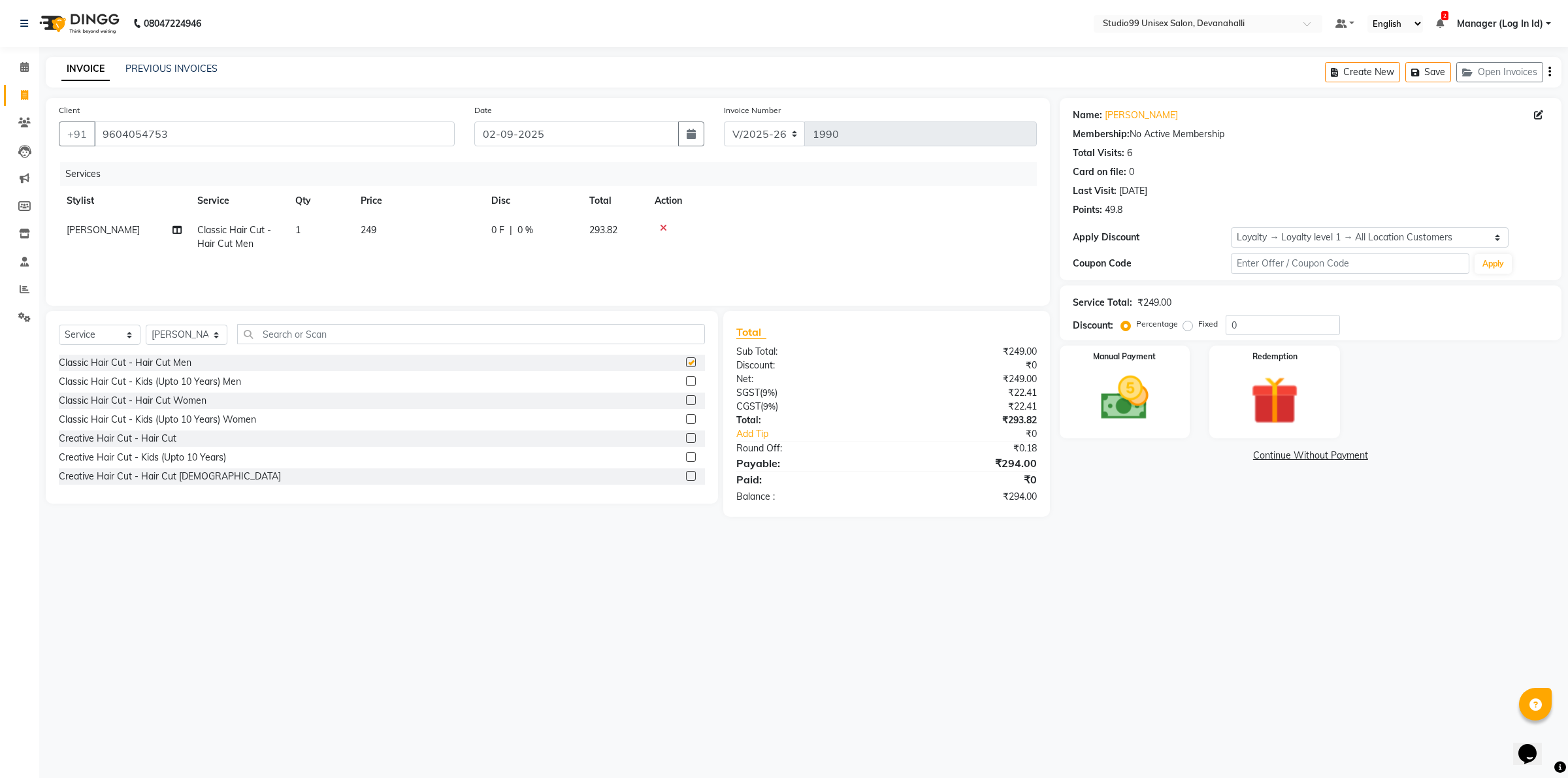
checkbox input "false"
click at [1103, 400] on img at bounding box center [1124, 398] width 81 height 58
click at [1240, 455] on span "UPI" at bounding box center [1230, 455] width 20 height 15
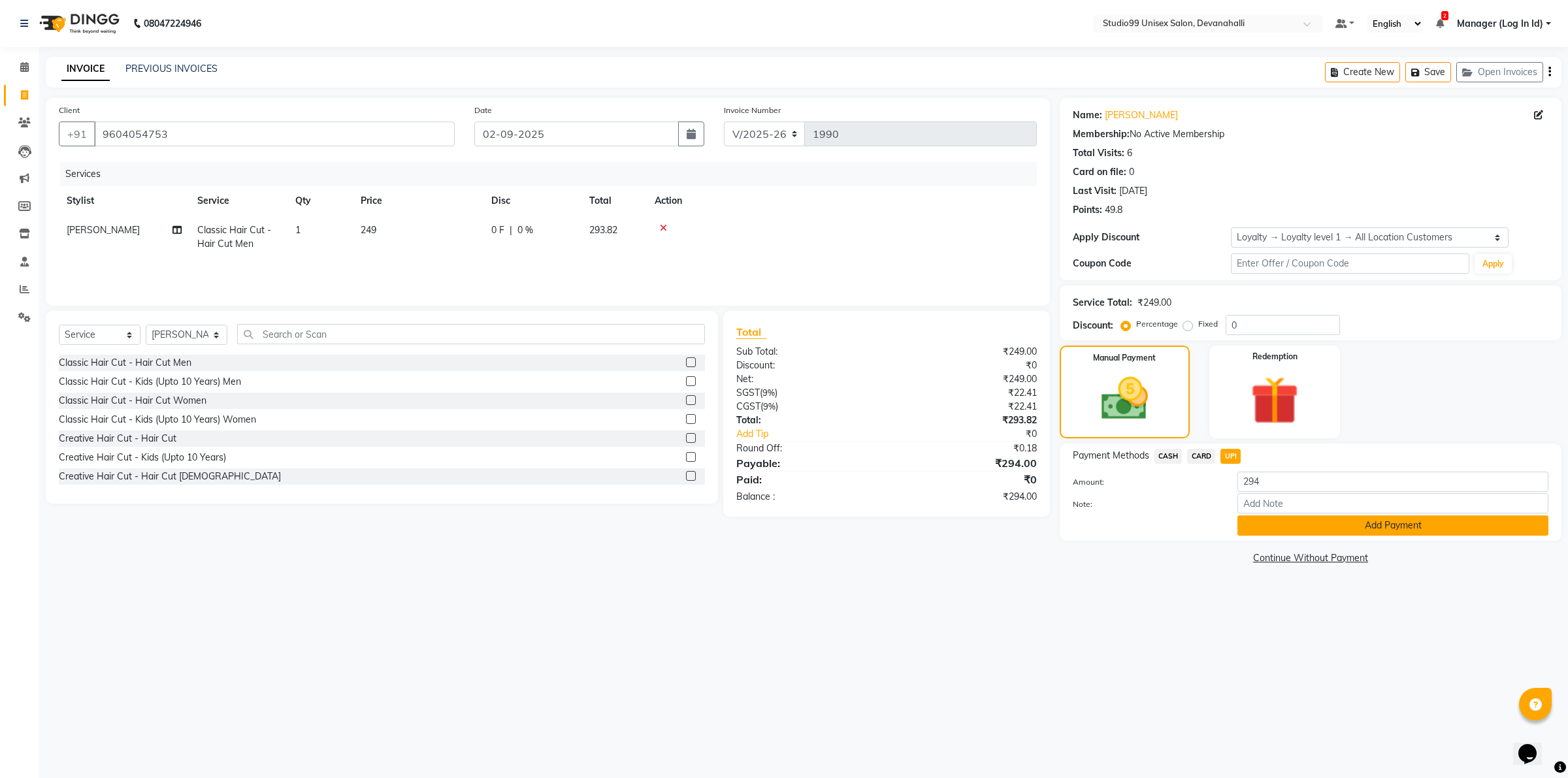
click at [1268, 520] on button "Add Payment" at bounding box center [1393, 525] width 311 height 20
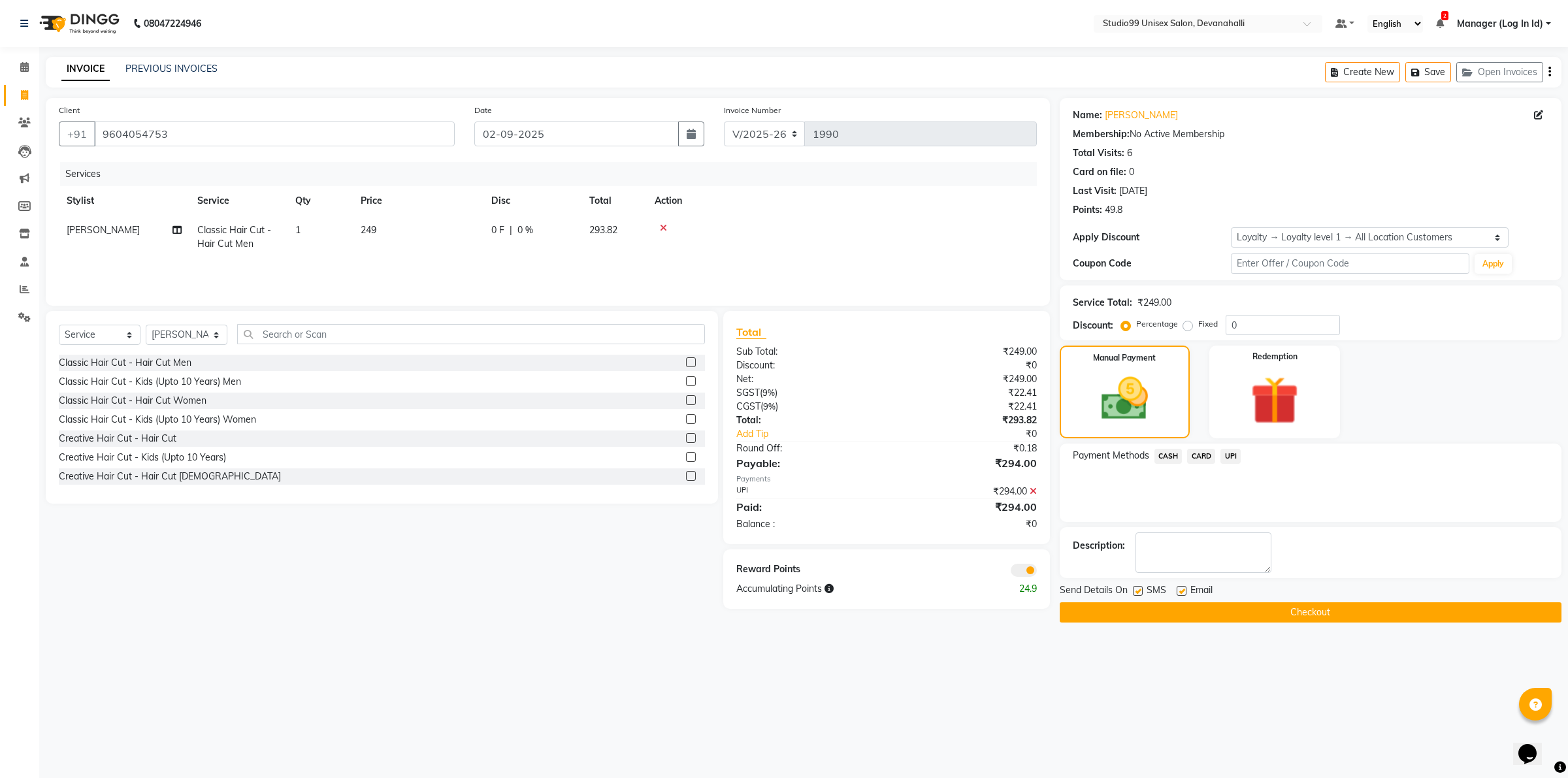
click at [1238, 606] on button "Checkout" at bounding box center [1311, 612] width 502 height 20
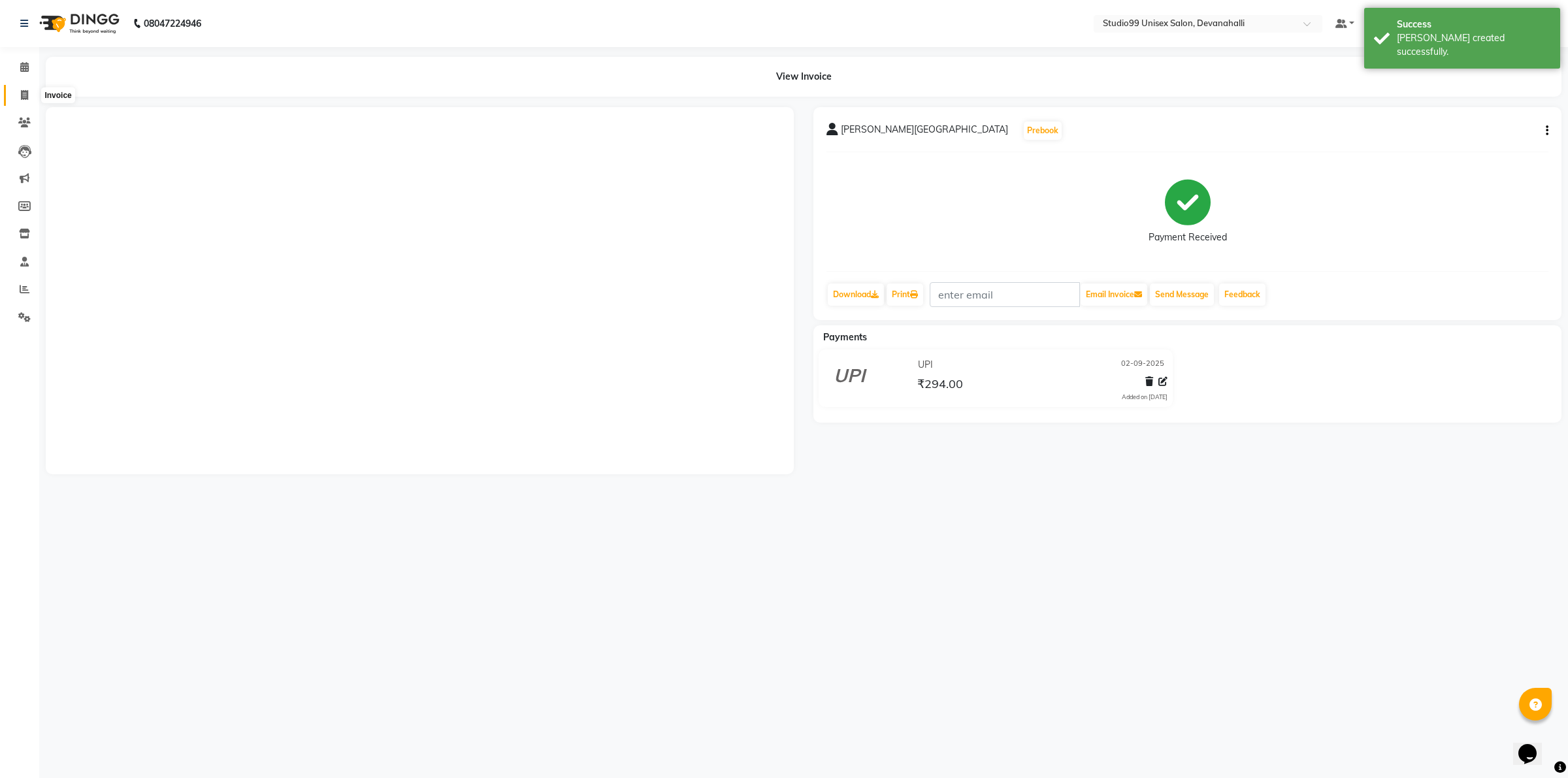
click at [25, 96] on icon at bounding box center [25, 95] width 7 height 10
select select "6467"
select select "service"
